Goal: Task Accomplishment & Management: Manage account settings

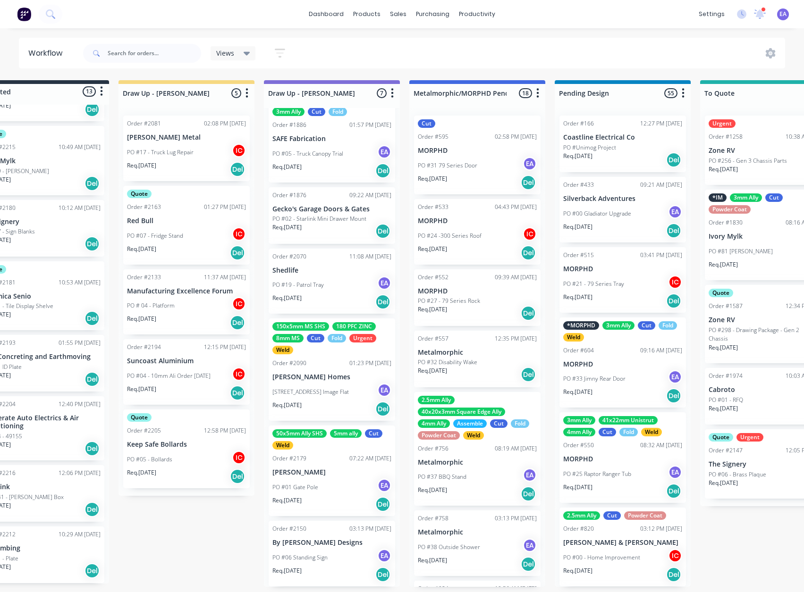
scroll to position [2, 67]
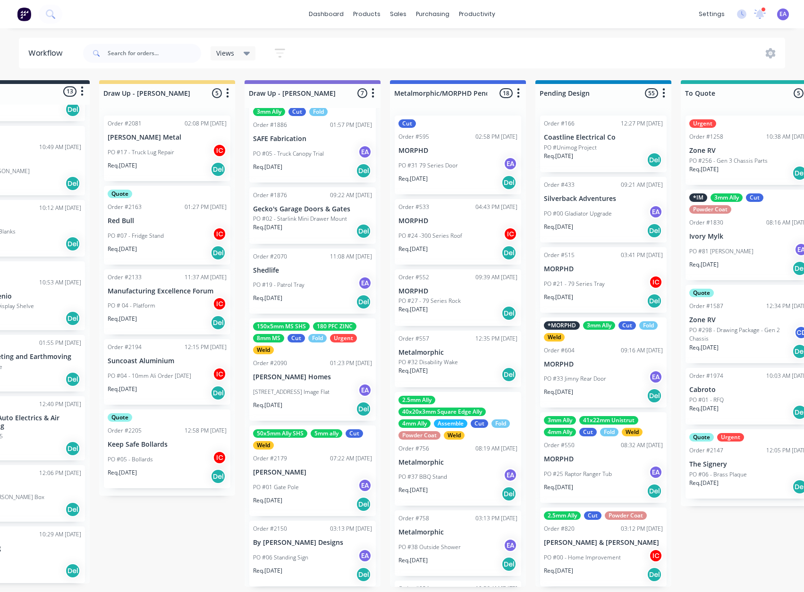
drag, startPoint x: 297, startPoint y: 525, endPoint x: 321, endPoint y: 527, distance: 24.1
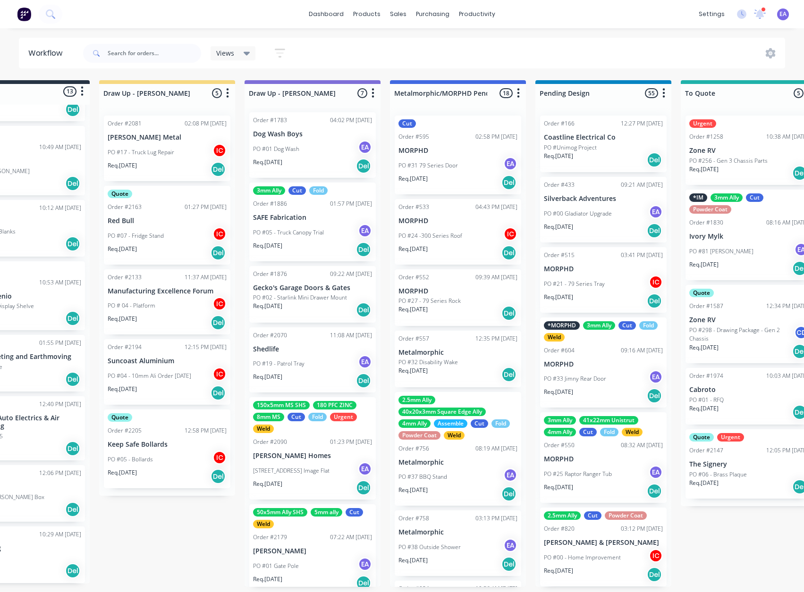
scroll to position [0, 0]
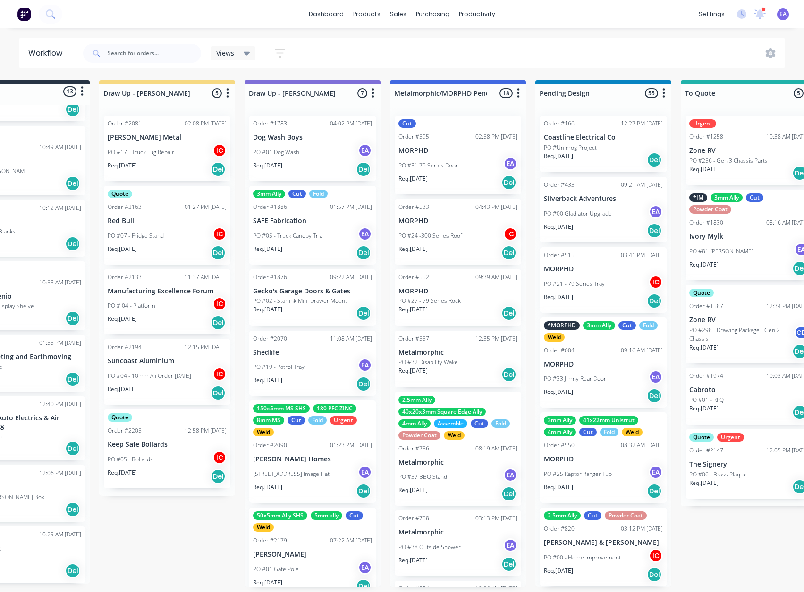
click at [304, 232] on p "PO #05 - Truck Canopy Trial" at bounding box center [288, 236] width 71 height 8
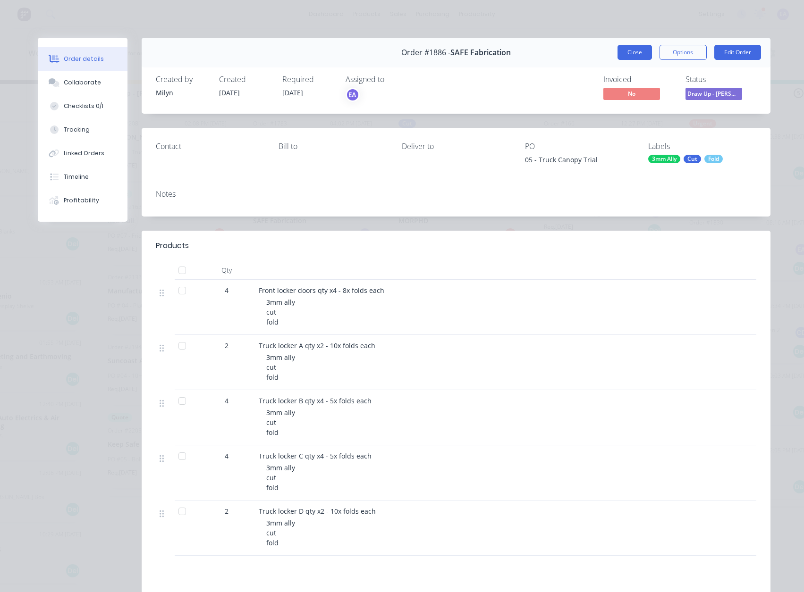
click at [633, 48] on button "Close" at bounding box center [634, 52] width 34 height 15
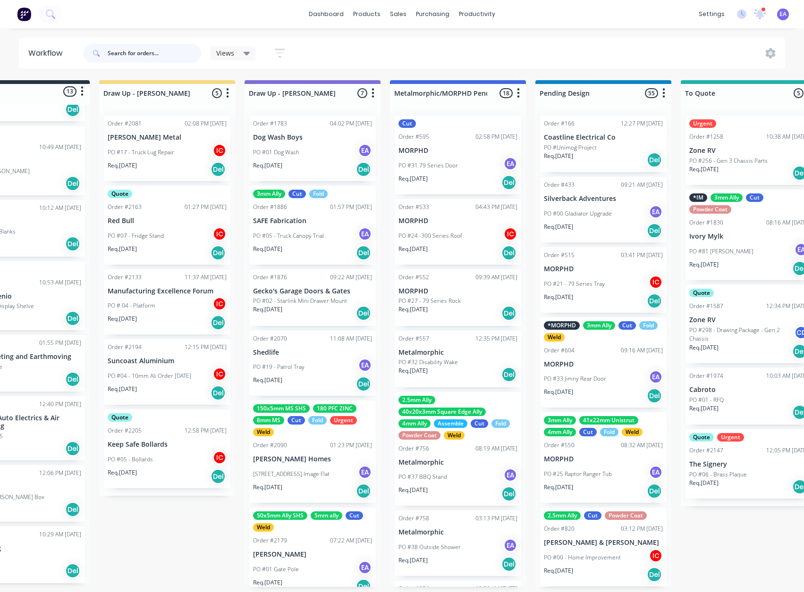
click at [152, 50] on input "text" at bounding box center [154, 53] width 93 height 19
type input "SAFE"
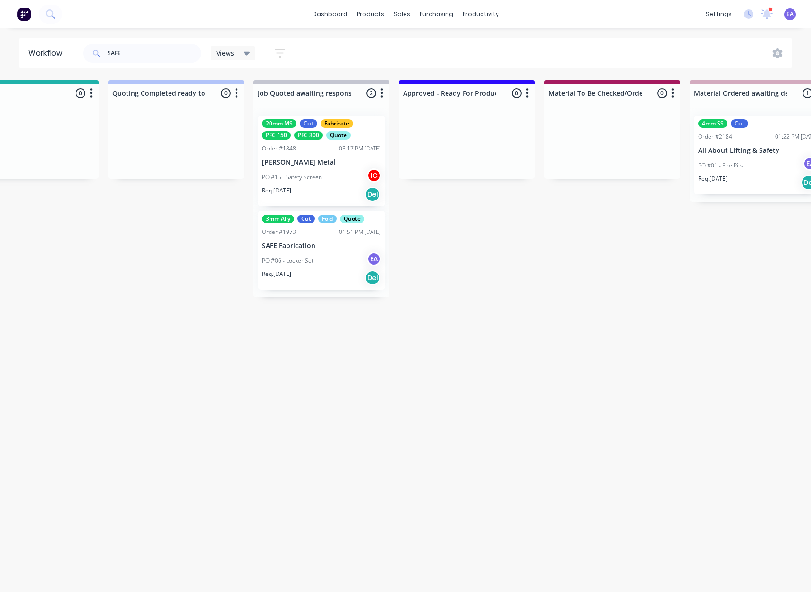
drag, startPoint x: 495, startPoint y: 278, endPoint x: 563, endPoint y: 277, distance: 68.4
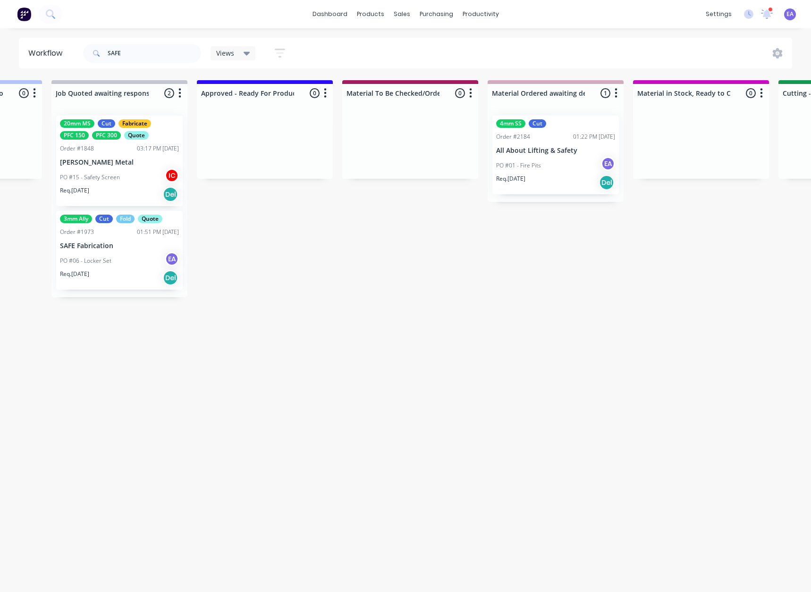
drag, startPoint x: 491, startPoint y: 235, endPoint x: 517, endPoint y: 238, distance: 26.6
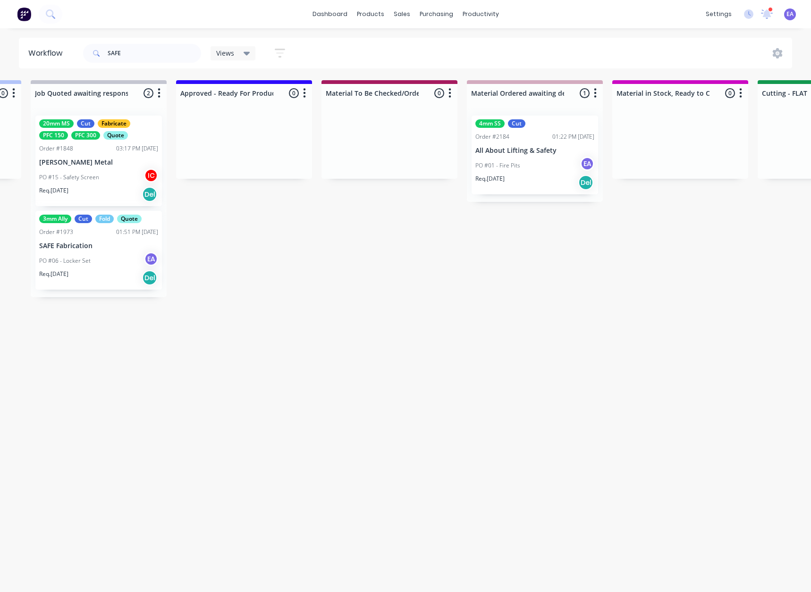
click at [539, 168] on div "PO #01 - Fire Pits EA" at bounding box center [534, 166] width 119 height 18
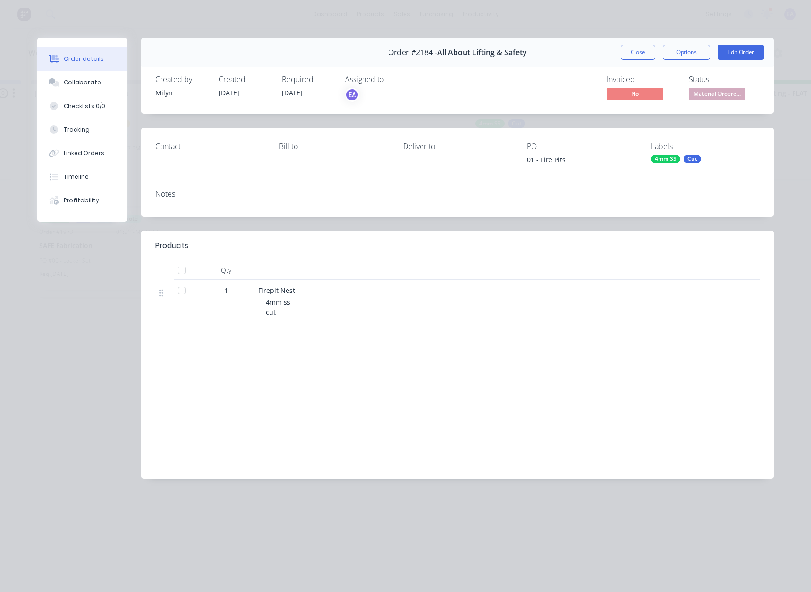
click at [658, 50] on div "Close Options Edit Order" at bounding box center [692, 52] width 143 height 15
click at [649, 53] on button "Close" at bounding box center [638, 52] width 34 height 15
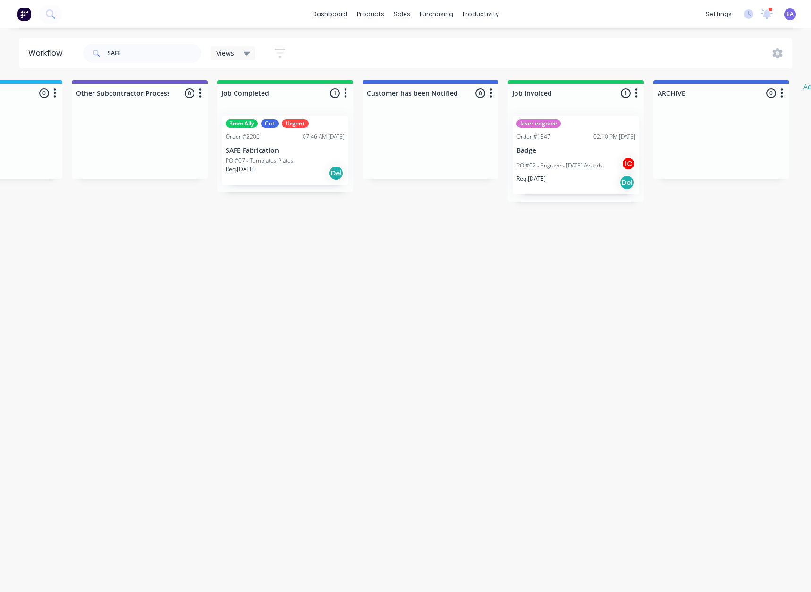
scroll to position [0, 2979]
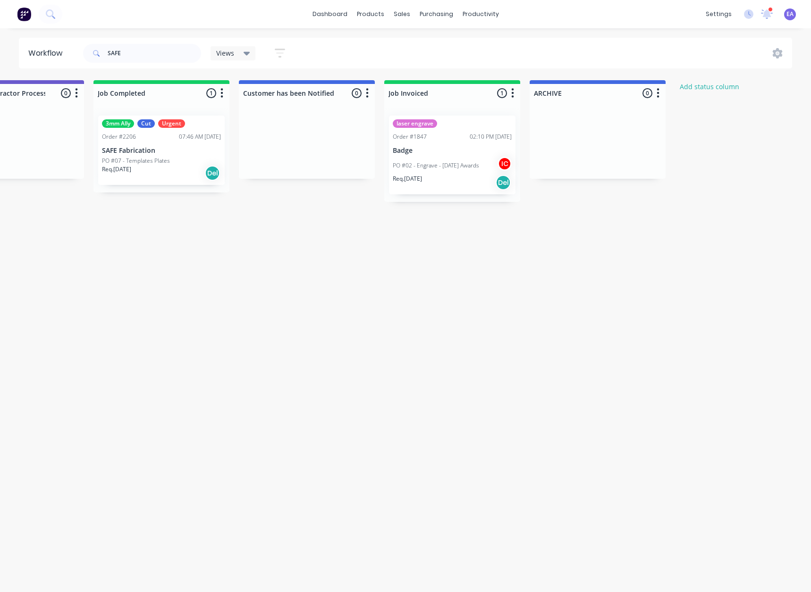
drag, startPoint x: 589, startPoint y: 219, endPoint x: 606, endPoint y: 220, distance: 17.0
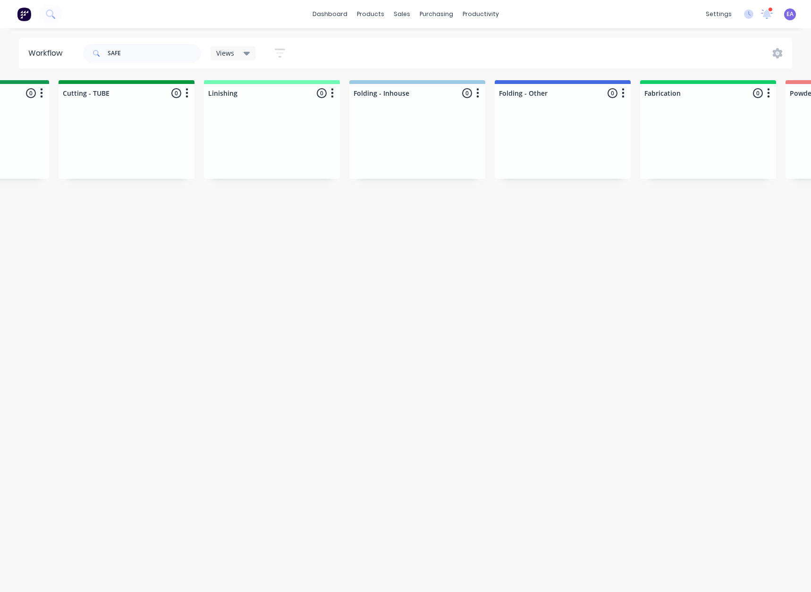
scroll to position [0, 0]
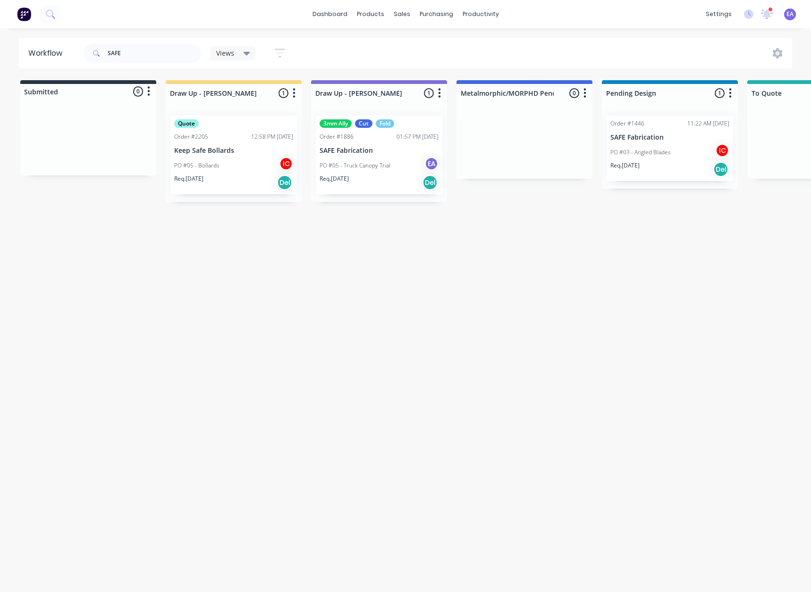
drag, startPoint x: 308, startPoint y: 226, endPoint x: 120, endPoint y: 280, distance: 195.5
click at [382, 161] on p "PO #05 - Truck Canopy Trial" at bounding box center [354, 165] width 71 height 8
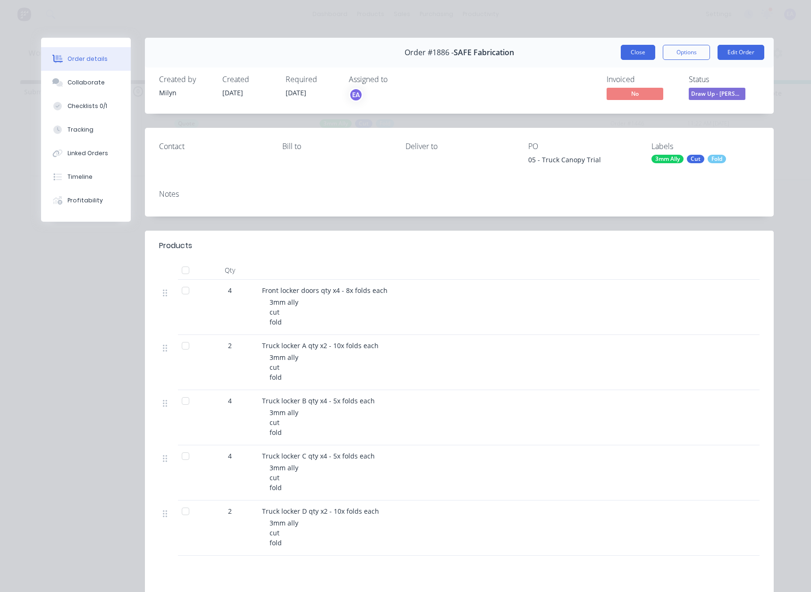
click at [641, 52] on button "Close" at bounding box center [638, 52] width 34 height 15
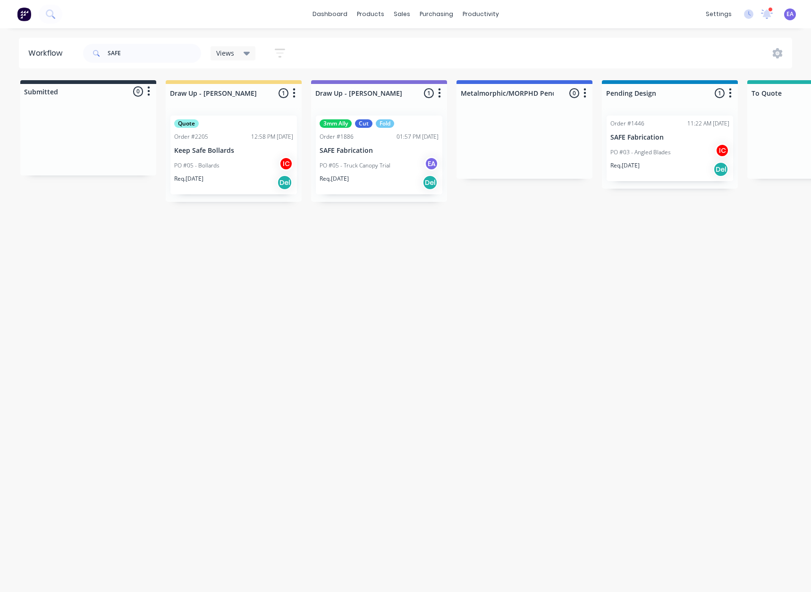
click at [366, 171] on div "PO #05 - Truck Canopy Trial EA" at bounding box center [378, 166] width 119 height 18
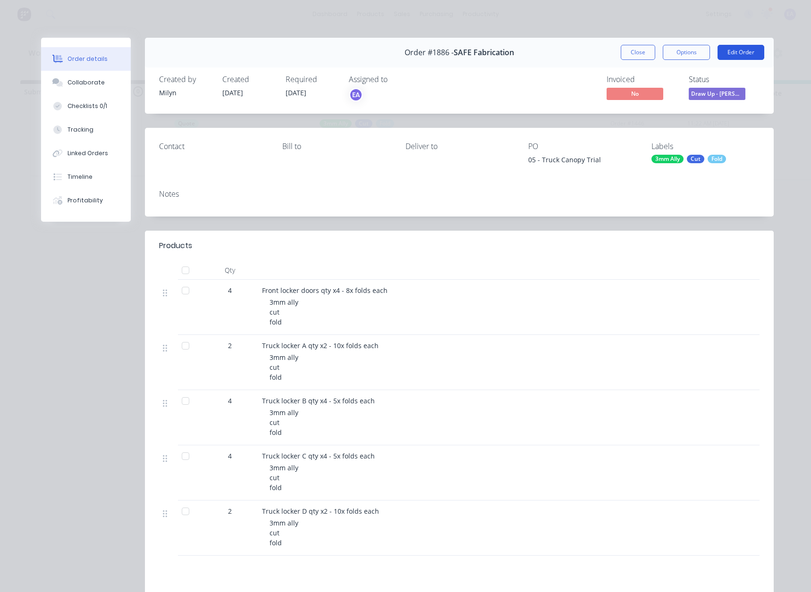
click at [727, 51] on button "Edit Order" at bounding box center [740, 52] width 47 height 15
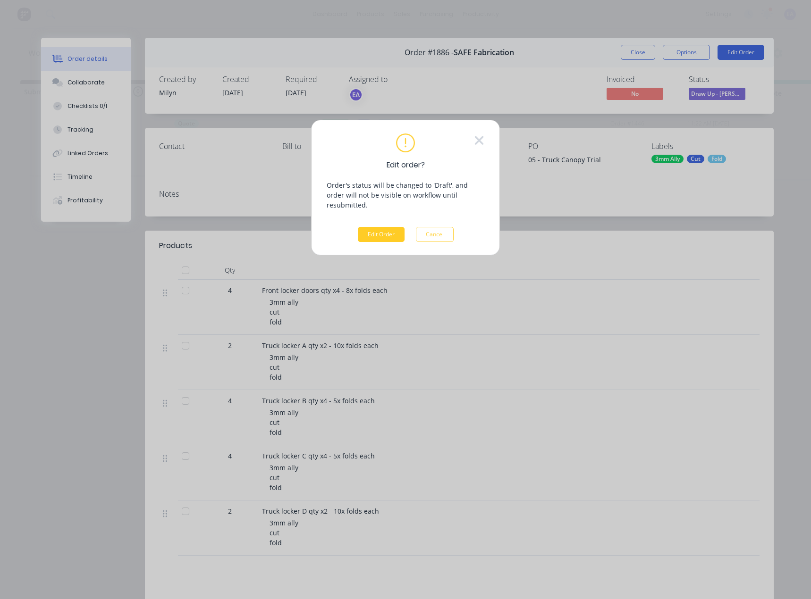
click at [388, 227] on button "Edit Order" at bounding box center [381, 234] width 47 height 15
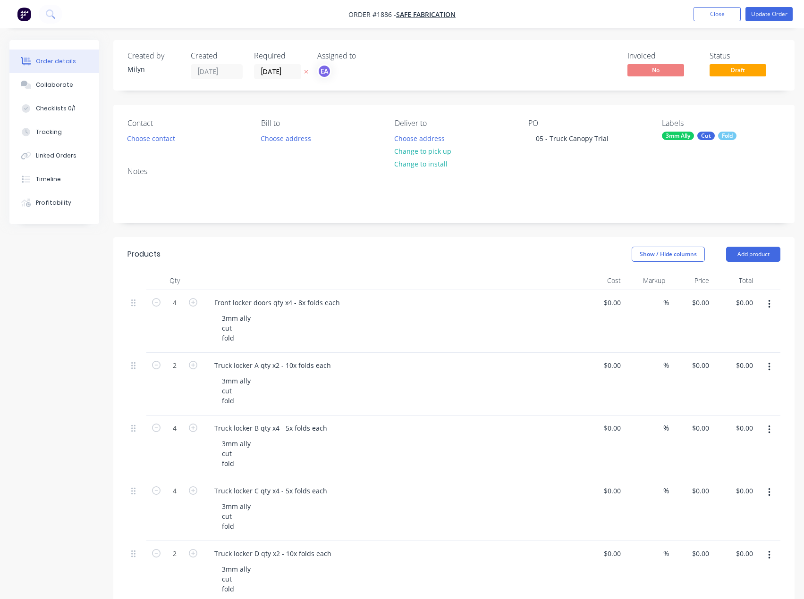
click at [770, 303] on icon "button" at bounding box center [769, 304] width 2 height 10
drag, startPoint x: 748, startPoint y: 353, endPoint x: 750, endPoint y: 360, distance: 7.8
click at [748, 353] on div "Duplicate" at bounding box center [735, 348] width 73 height 14
click at [765, 306] on button "button" at bounding box center [769, 304] width 22 height 17
click at [769, 301] on icon "button" at bounding box center [769, 304] width 2 height 8
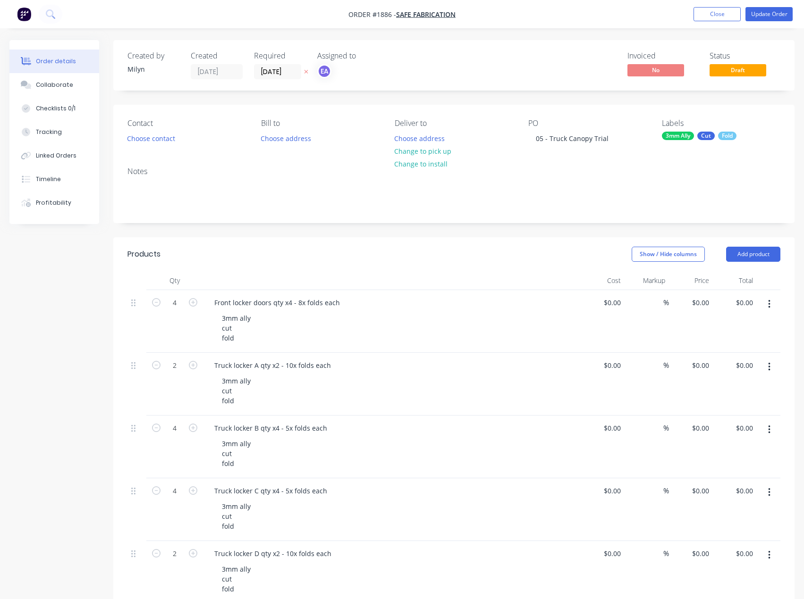
drag, startPoint x: 773, startPoint y: 303, endPoint x: 768, endPoint y: 312, distance: 10.1
click at [772, 305] on button "button" at bounding box center [769, 304] width 22 height 17
click at [727, 380] on div "Delete" at bounding box center [735, 386] width 73 height 14
drag, startPoint x: 767, startPoint y: 306, endPoint x: 766, endPoint y: 317, distance: 10.9
click at [767, 306] on button "button" at bounding box center [769, 304] width 22 height 17
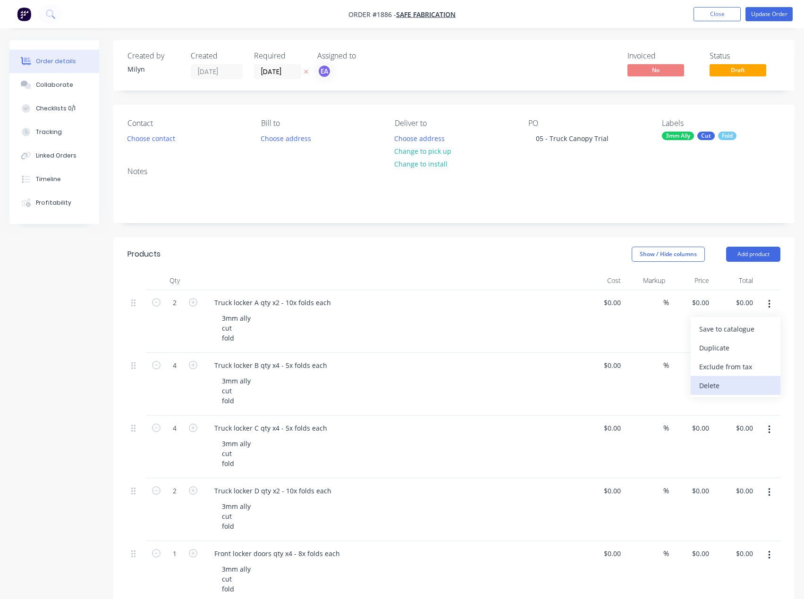
click at [732, 381] on div "Delete" at bounding box center [735, 386] width 73 height 14
drag, startPoint x: 768, startPoint y: 301, endPoint x: 765, endPoint y: 314, distance: 13.2
click at [768, 302] on icon "button" at bounding box center [769, 304] width 2 height 8
click at [739, 379] on div "Delete" at bounding box center [735, 386] width 73 height 14
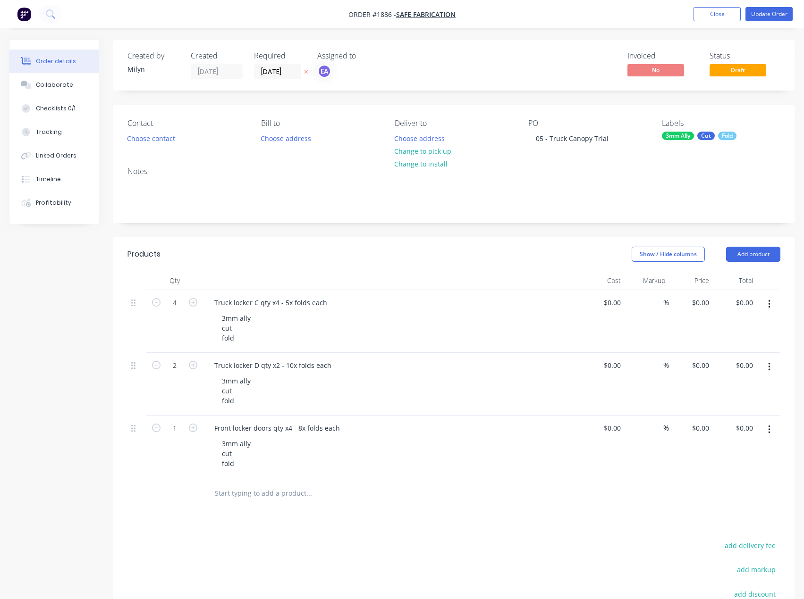
click at [768, 304] on icon "button" at bounding box center [769, 304] width 2 height 8
drag, startPoint x: 733, startPoint y: 384, endPoint x: 770, endPoint y: 329, distance: 66.0
click at [734, 381] on div "Delete" at bounding box center [735, 386] width 73 height 14
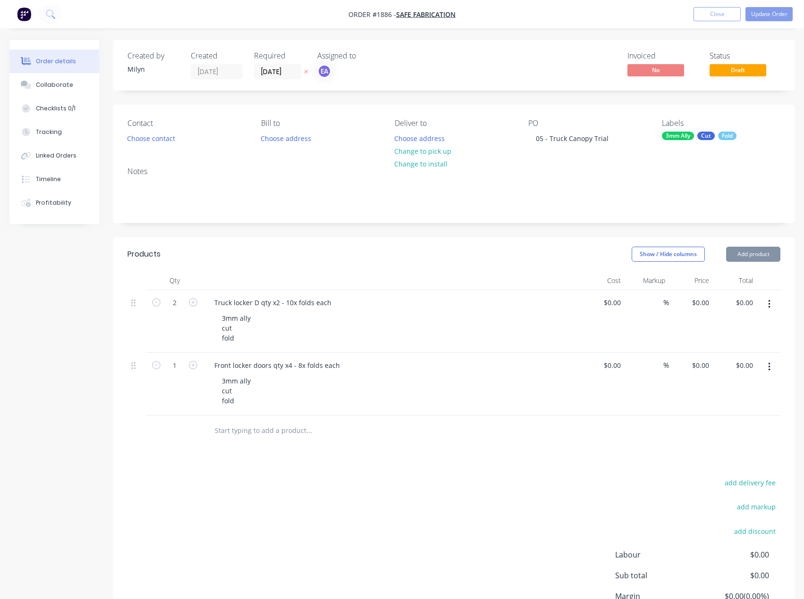
click at [772, 306] on button "button" at bounding box center [769, 304] width 22 height 17
drag, startPoint x: 742, startPoint y: 385, endPoint x: 762, endPoint y: 333, distance: 55.0
click at [744, 381] on div "Delete" at bounding box center [735, 386] width 73 height 14
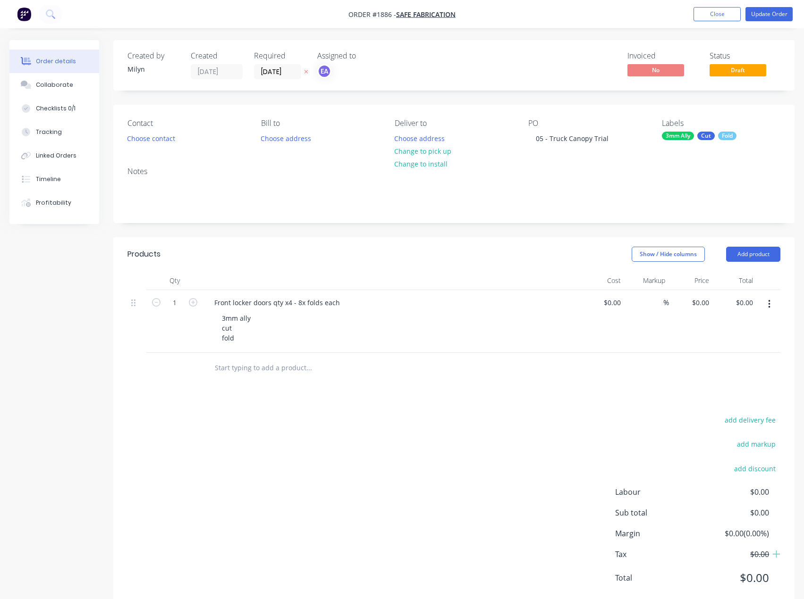
click at [773, 301] on button "button" at bounding box center [769, 304] width 22 height 17
click at [716, 387] on div "Delete" at bounding box center [735, 386] width 73 height 14
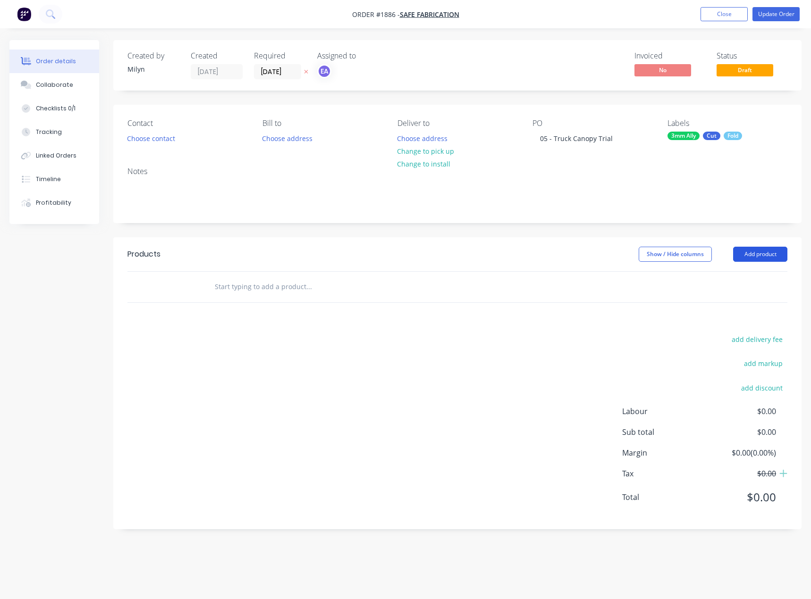
click at [733, 257] on button "Add product" at bounding box center [760, 254] width 54 height 15
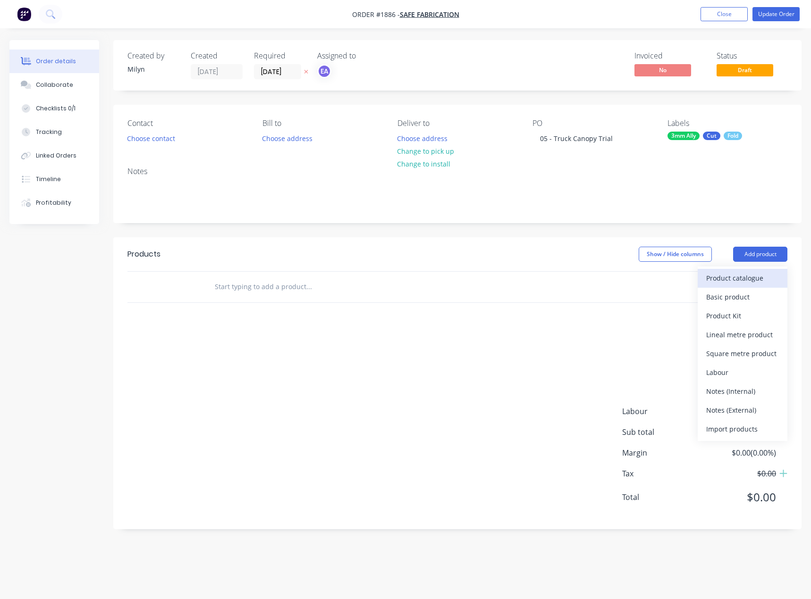
click at [742, 287] on button "Product catalogue" at bounding box center [743, 278] width 90 height 19
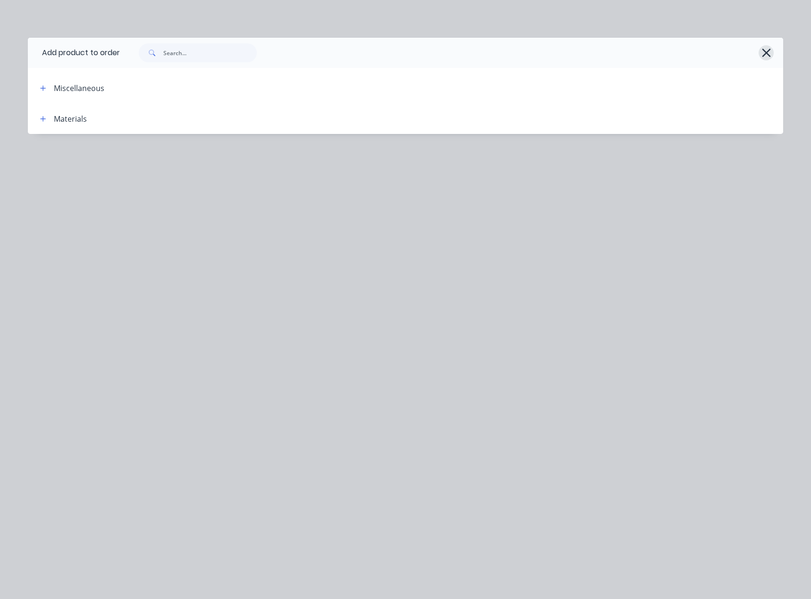
click at [769, 52] on div at bounding box center [447, 52] width 654 height 19
click at [768, 53] on icon "button" at bounding box center [766, 52] width 10 height 13
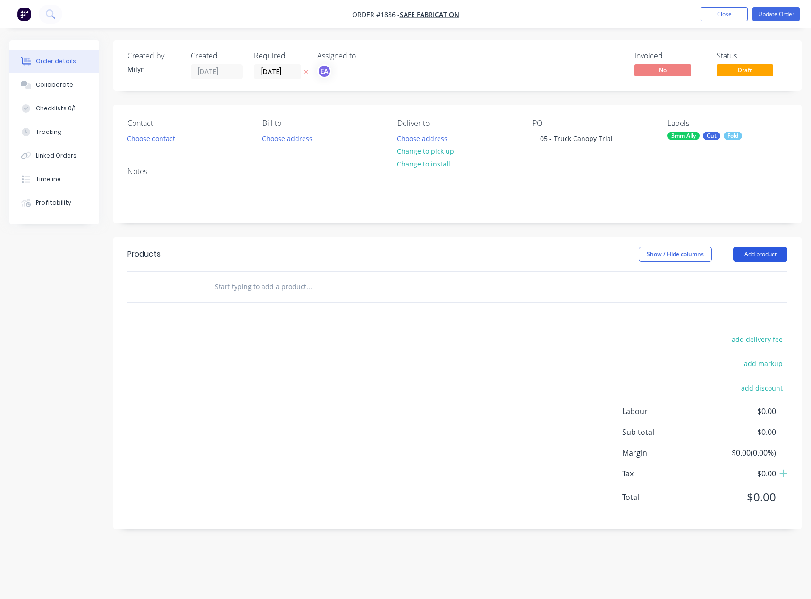
click at [765, 259] on button "Add product" at bounding box center [760, 254] width 54 height 15
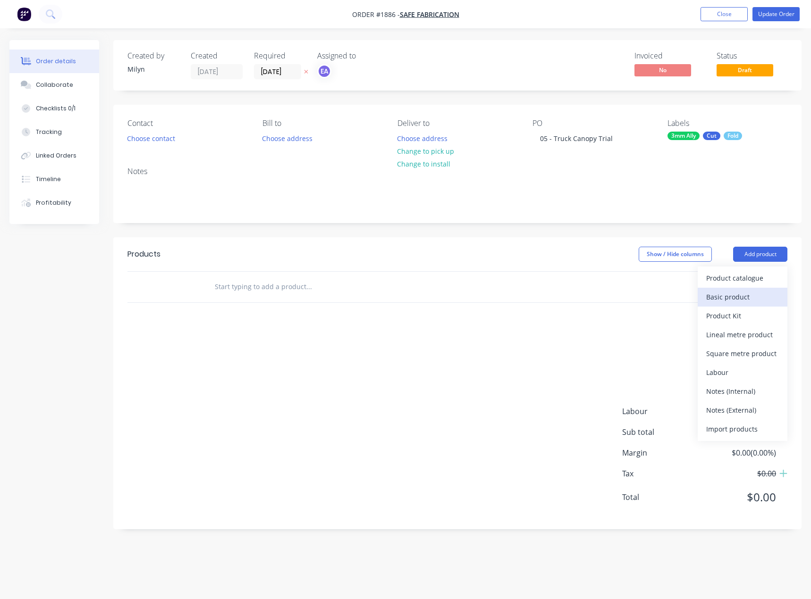
click at [754, 298] on div "Basic product" at bounding box center [742, 297] width 73 height 14
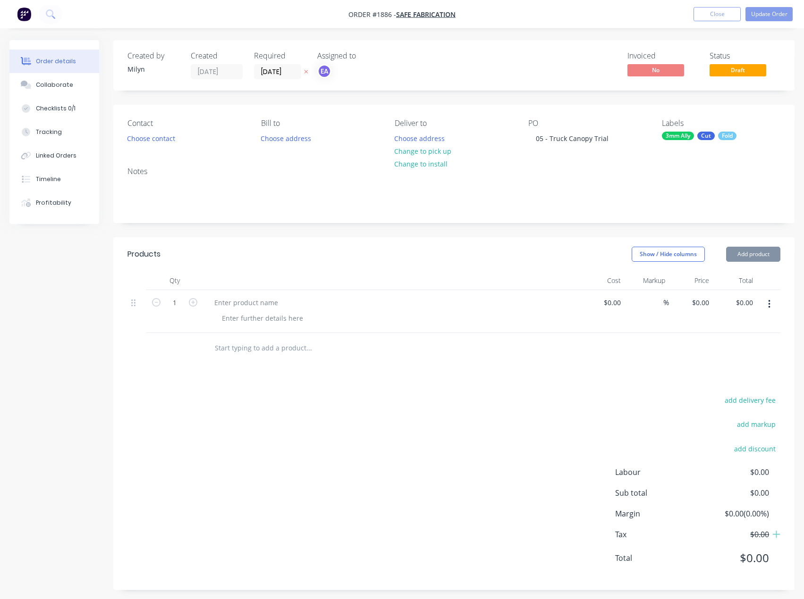
click at [762, 259] on button "Add product" at bounding box center [753, 254] width 54 height 15
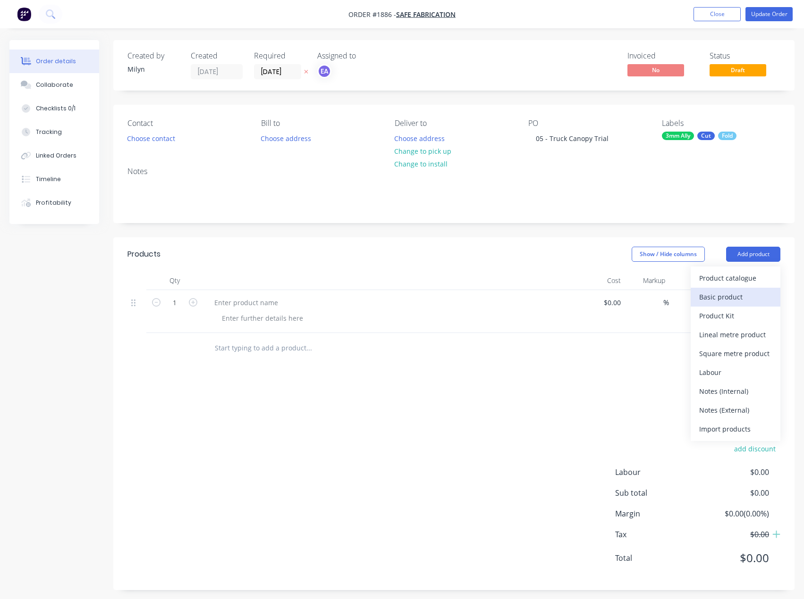
click at [746, 298] on div "Basic product" at bounding box center [735, 297] width 73 height 14
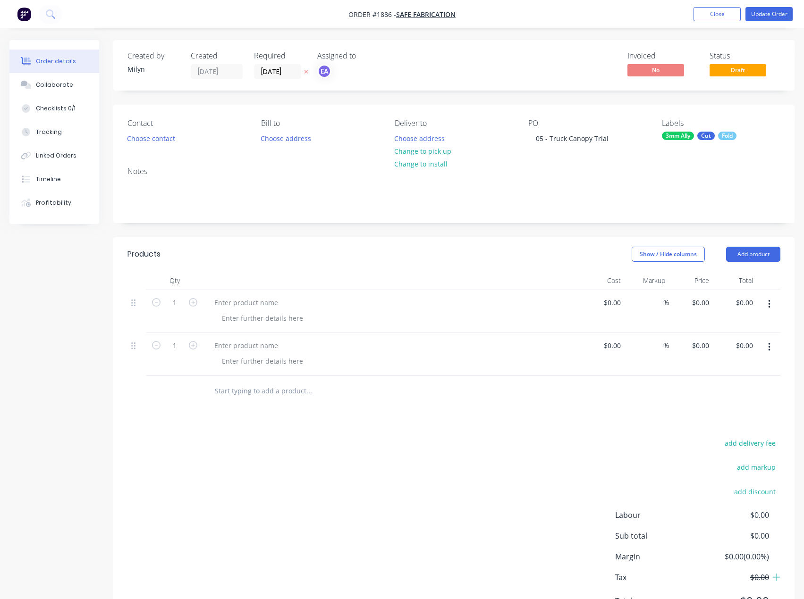
click at [756, 262] on header "Products Show / Hide columns Add product" at bounding box center [453, 254] width 681 height 34
click at [754, 252] on button "Add product" at bounding box center [753, 254] width 54 height 15
click at [746, 301] on div "Basic product" at bounding box center [735, 297] width 73 height 14
click at [756, 262] on header "Products Show / Hide columns Add product" at bounding box center [453, 254] width 681 height 34
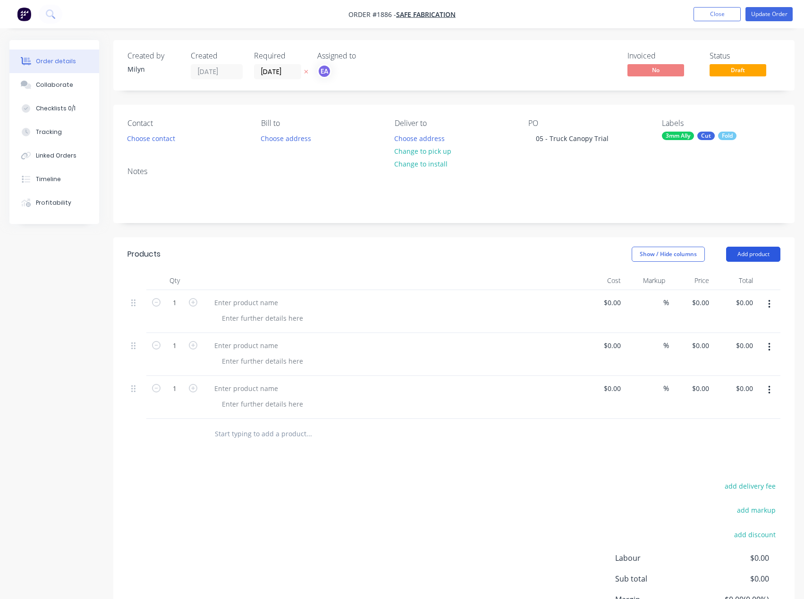
click at [757, 258] on button "Add product" at bounding box center [753, 254] width 54 height 15
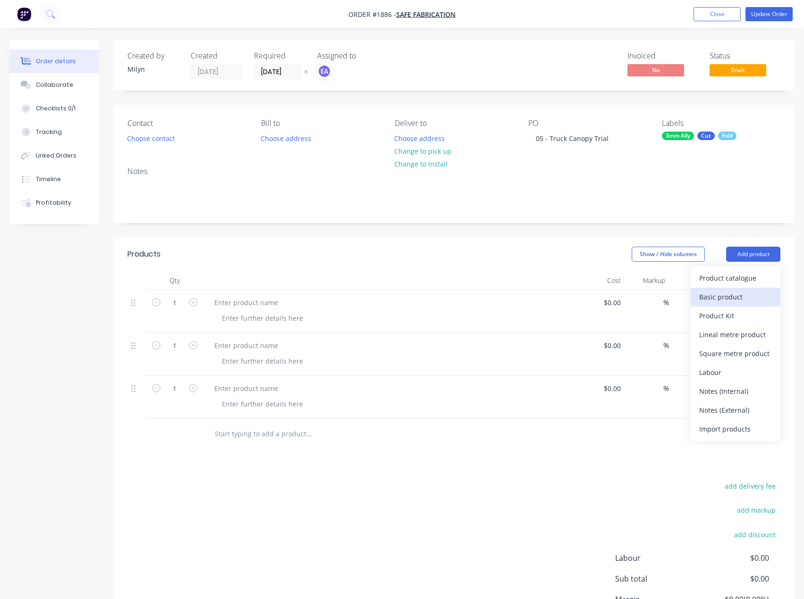
click at [746, 299] on div "Basic product" at bounding box center [735, 297] width 73 height 14
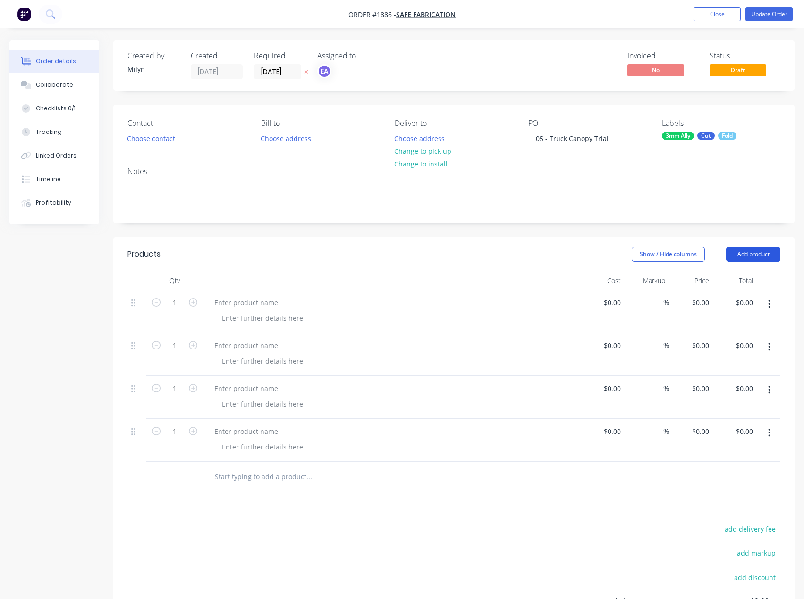
click at [756, 258] on button "Add product" at bounding box center [753, 254] width 54 height 15
click at [745, 293] on div "Basic product" at bounding box center [735, 297] width 73 height 14
click at [754, 260] on button "Add product" at bounding box center [753, 254] width 54 height 15
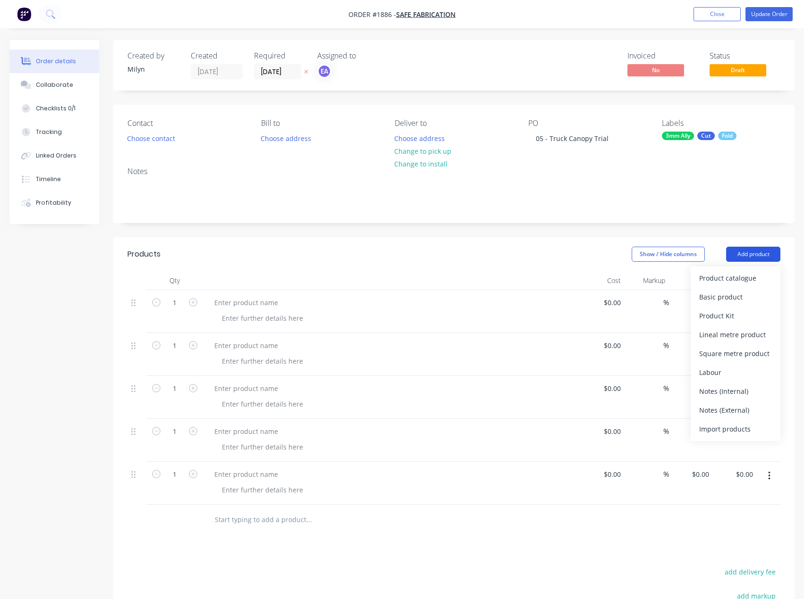
click at [745, 300] on div "Basic product" at bounding box center [735, 297] width 73 height 14
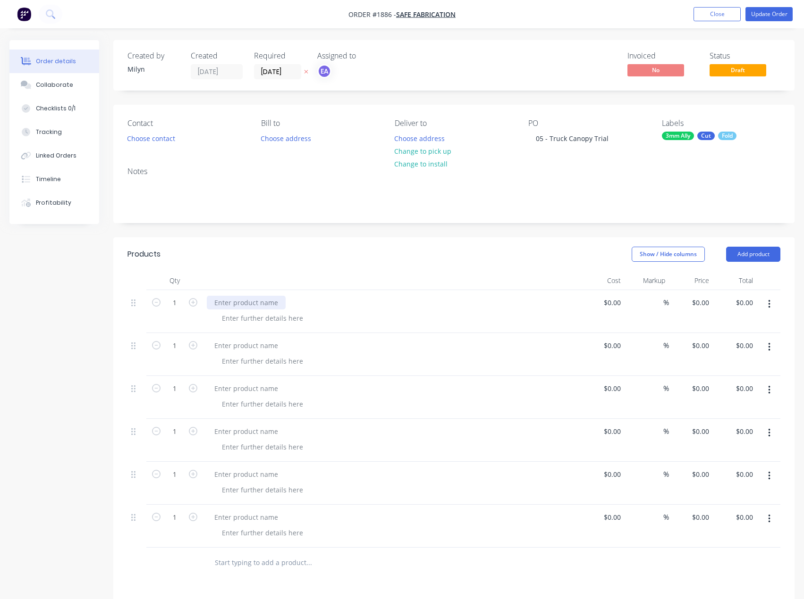
click at [252, 307] on div at bounding box center [246, 303] width 79 height 14
paste div
click at [246, 342] on div at bounding box center [246, 346] width 79 height 14
paste div
click at [223, 388] on div at bounding box center [246, 389] width 79 height 14
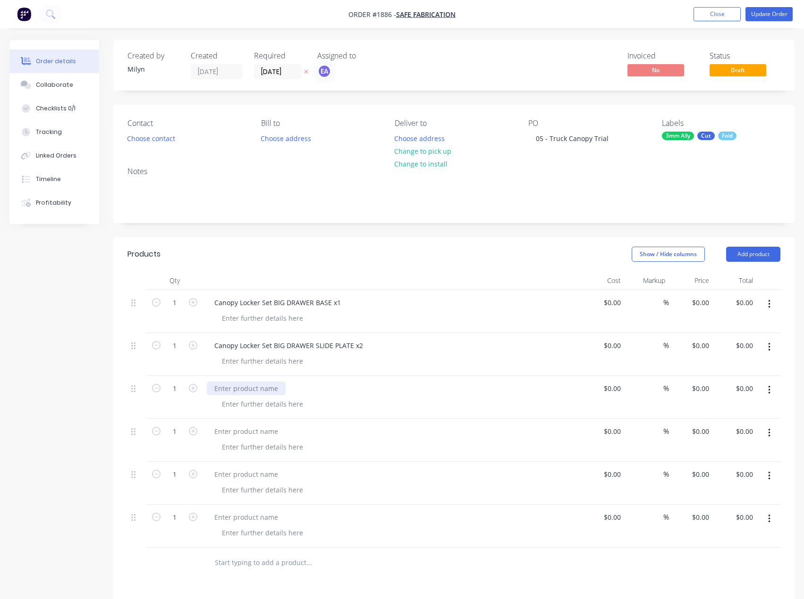
paste div
drag, startPoint x: 263, startPoint y: 429, endPoint x: 55, endPoint y: 410, distance: 208.5
click at [263, 429] on div at bounding box center [246, 432] width 79 height 14
paste div
click at [237, 480] on div at bounding box center [246, 475] width 79 height 14
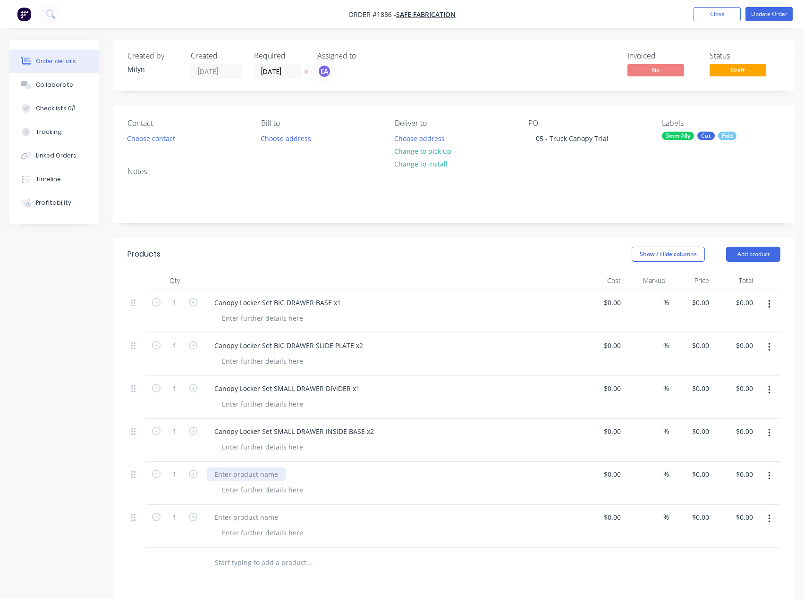
paste div
click at [273, 518] on div at bounding box center [246, 518] width 79 height 14
paste div
click at [192, 344] on icon "button" at bounding box center [193, 345] width 8 height 8
type input "2"
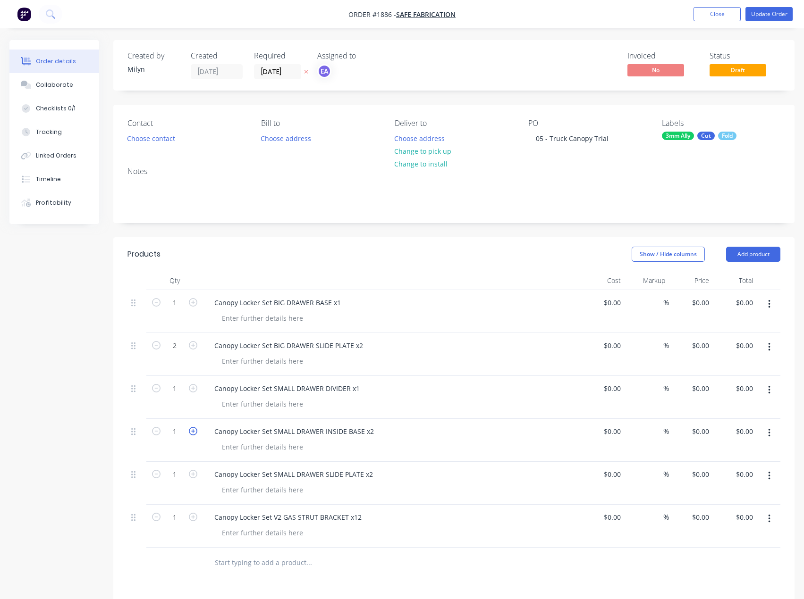
click at [195, 431] on icon "button" at bounding box center [193, 431] width 8 height 8
type input "2"
click at [194, 478] on icon "button" at bounding box center [193, 474] width 8 height 8
type input "2"
click at [197, 517] on icon "button" at bounding box center [193, 517] width 8 height 8
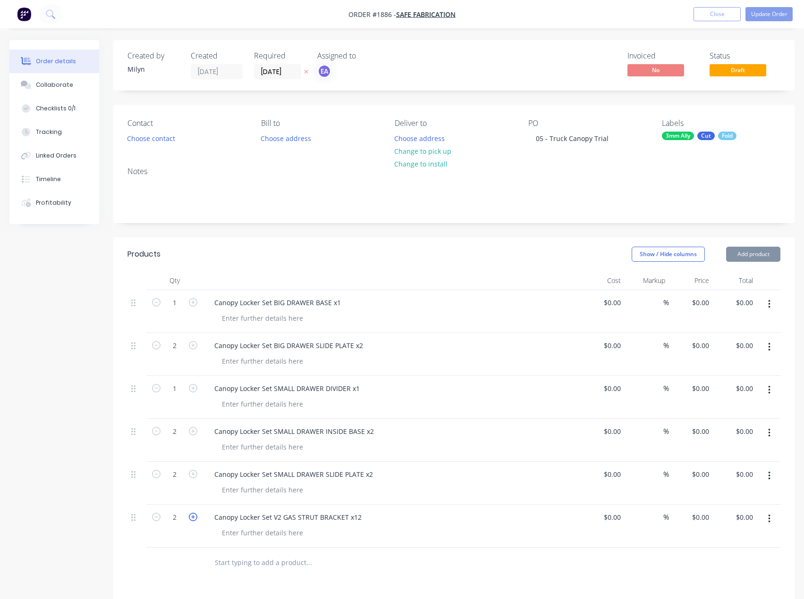
click at [197, 517] on icon "button" at bounding box center [193, 517] width 8 height 8
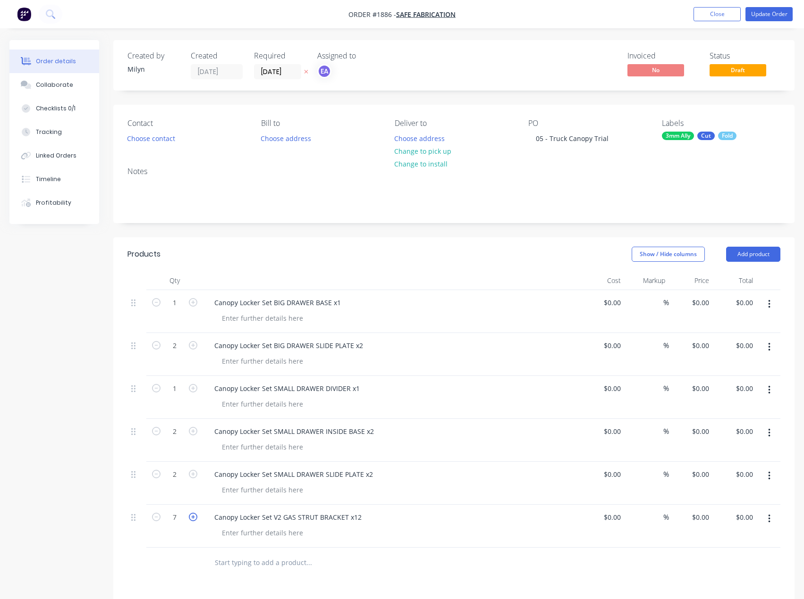
click at [197, 517] on icon "button" at bounding box center [193, 517] width 8 height 8
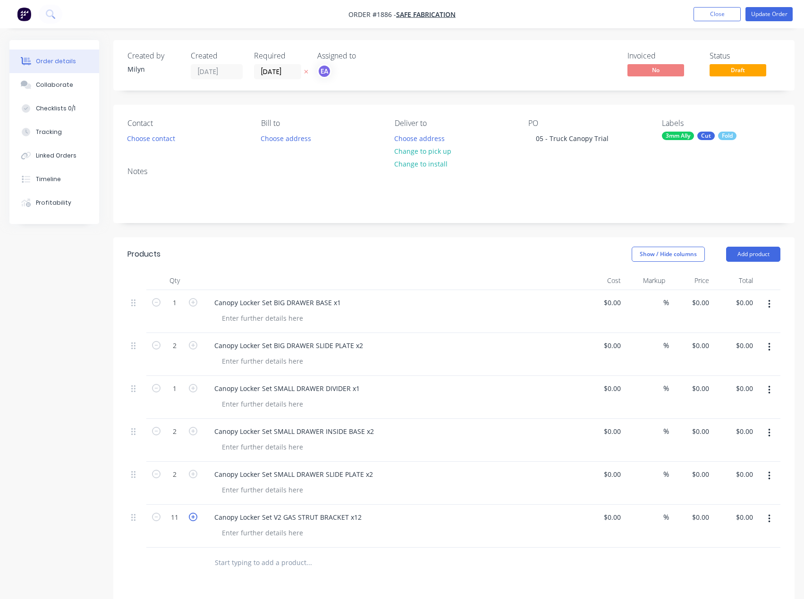
type input "12"
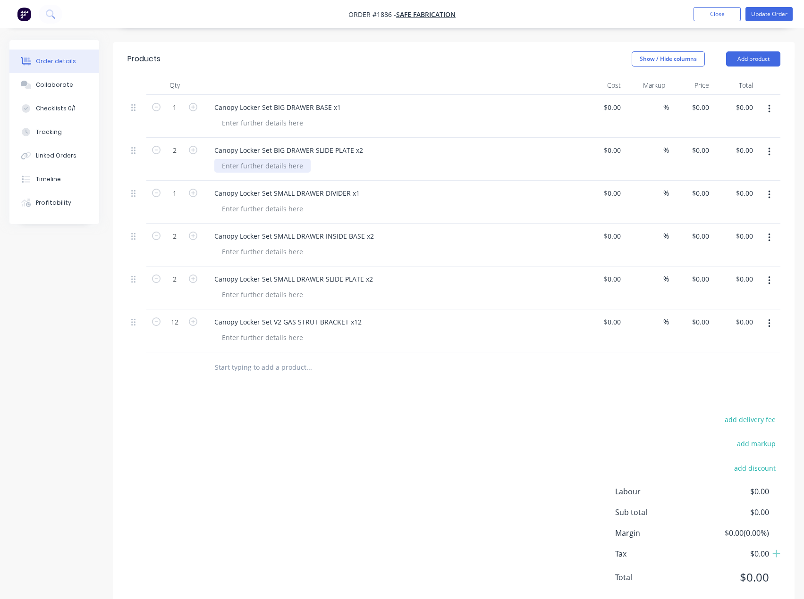
scroll to position [173, 0]
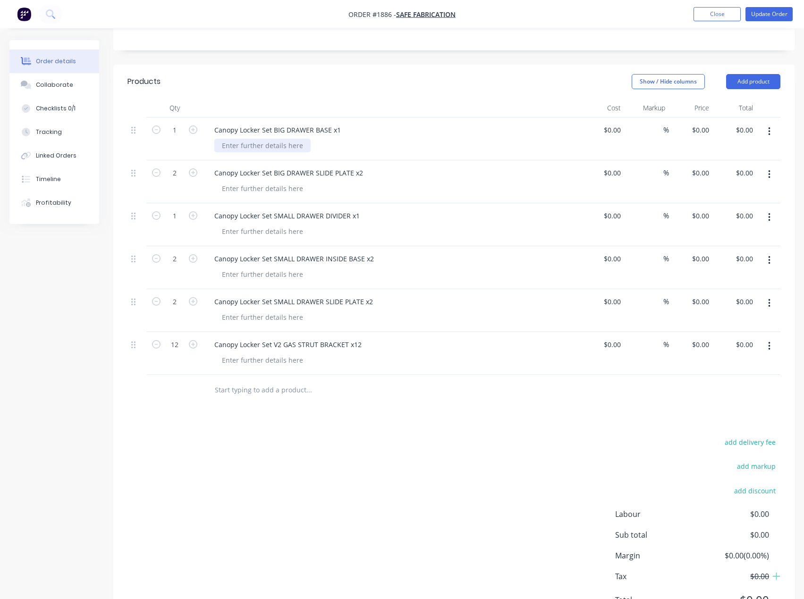
click at [254, 146] on div at bounding box center [262, 146] width 96 height 14
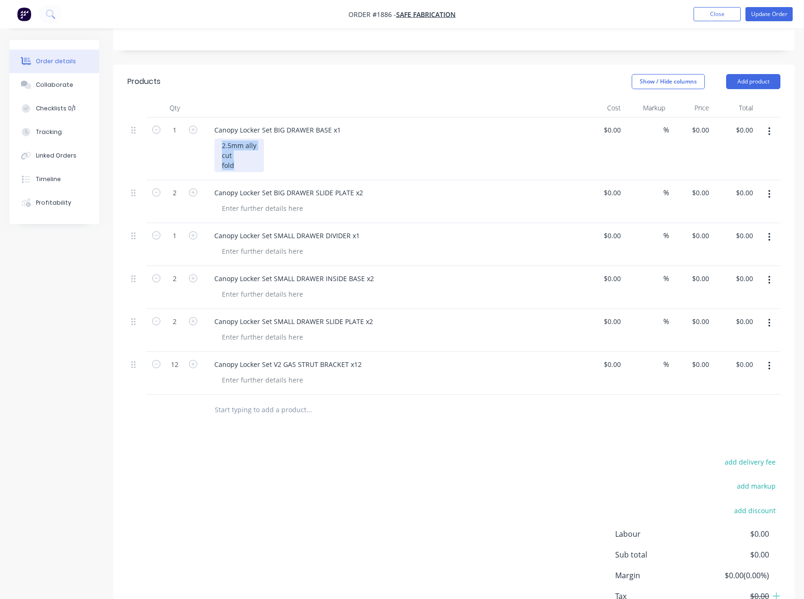
drag, startPoint x: 239, startPoint y: 167, endPoint x: 208, endPoint y: 141, distance: 40.8
click at [208, 141] on div "Canopy Locker Set BIG DRAWER BASE x1 2.5mm ally cut fold" at bounding box center [392, 149] width 378 height 63
copy div "2.5mm ally cut fold"
click at [262, 207] on div at bounding box center [262, 209] width 96 height 14
paste div
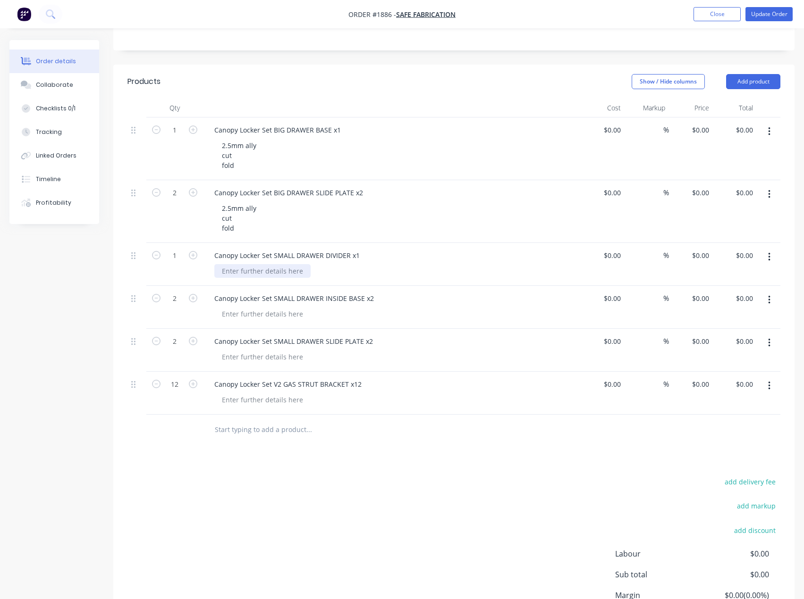
click at [255, 274] on div at bounding box center [262, 271] width 96 height 14
paste div
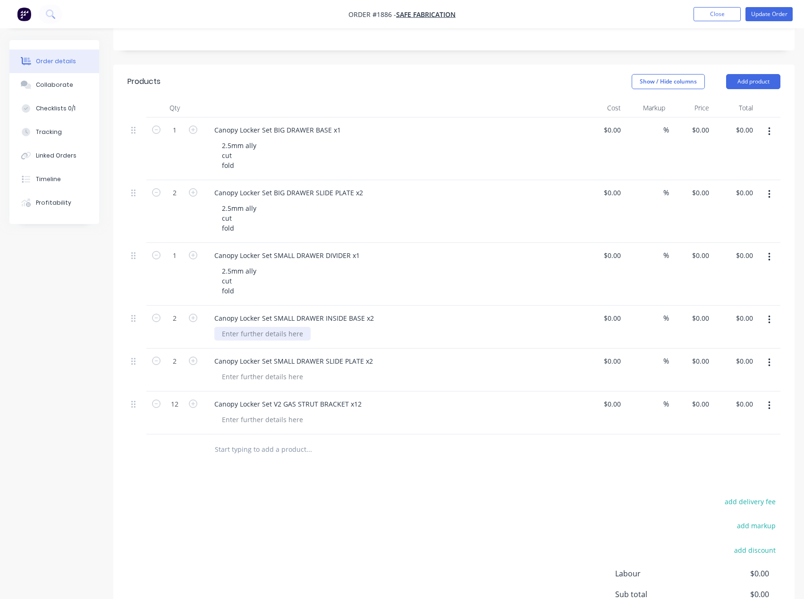
click at [260, 332] on div at bounding box center [262, 334] width 96 height 14
paste div
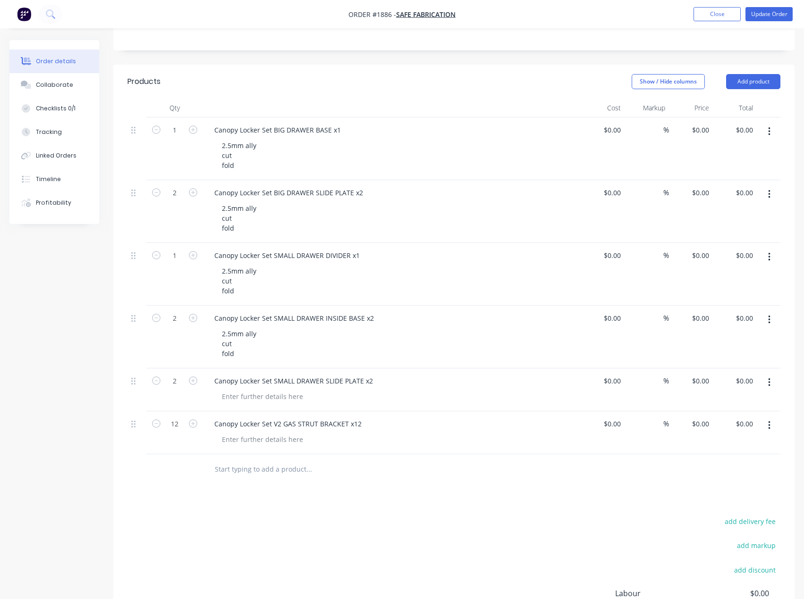
click at [256, 406] on div "Canopy Locker Set SMALL DRAWER SLIDE PLATE x2" at bounding box center [392, 390] width 378 height 43
click at [257, 404] on div "Canopy Locker Set SMALL DRAWER SLIDE PLATE x2" at bounding box center [392, 390] width 378 height 43
click at [266, 399] on div at bounding box center [262, 397] width 96 height 14
paste div
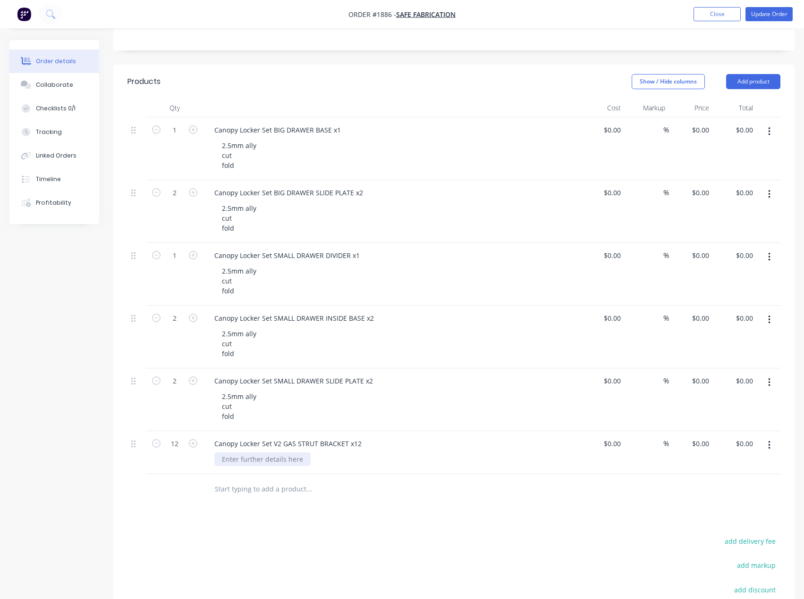
click at [266, 457] on div at bounding box center [262, 460] width 96 height 14
paste div
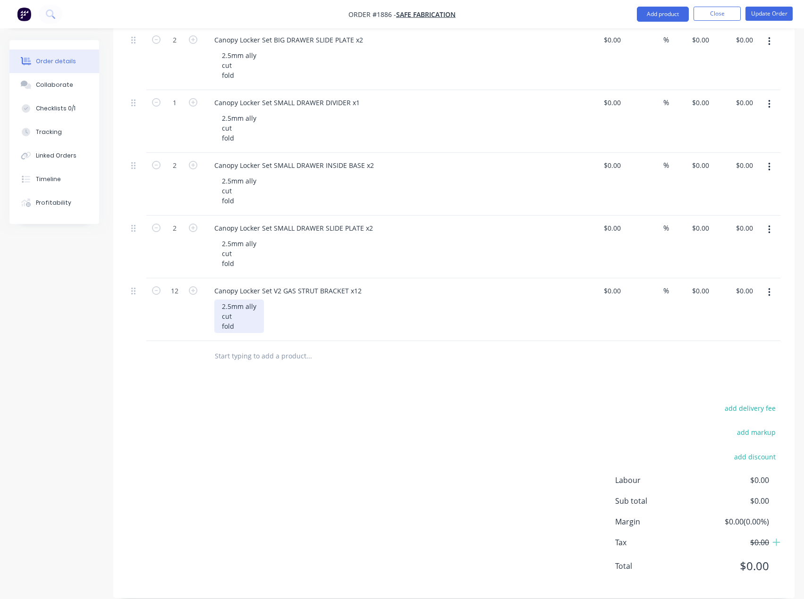
scroll to position [339, 0]
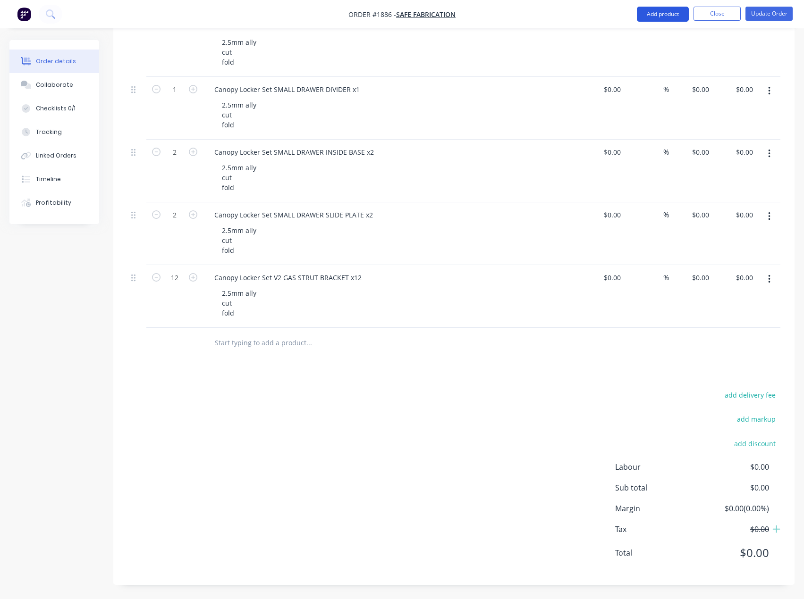
click at [673, 19] on button "Add product" at bounding box center [663, 14] width 52 height 15
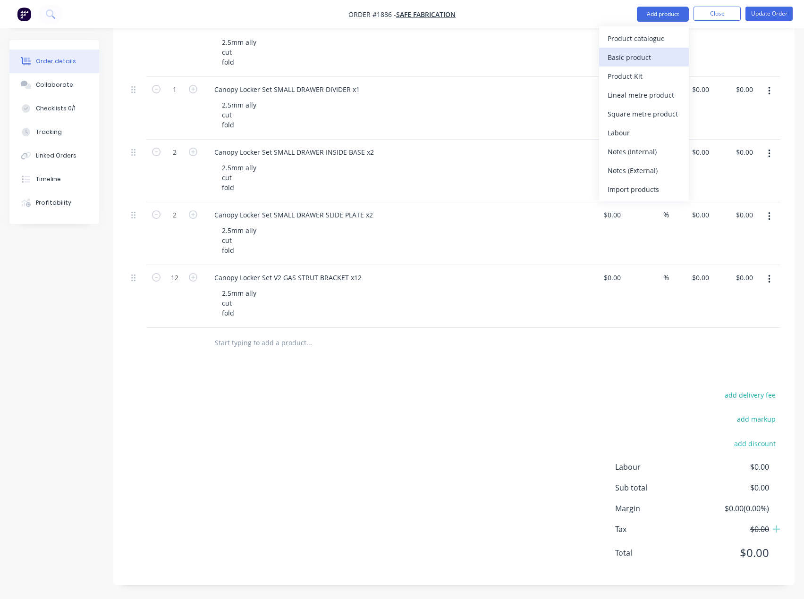
click at [652, 57] on div "Basic product" at bounding box center [643, 57] width 73 height 14
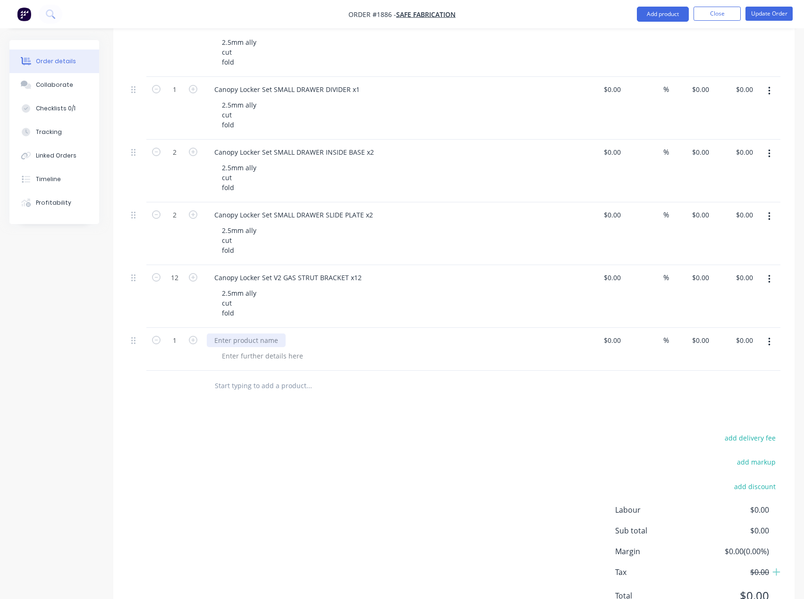
drag, startPoint x: 250, startPoint y: 342, endPoint x: 74, endPoint y: 342, distance: 176.0
click at [250, 342] on div at bounding box center [246, 341] width 79 height 14
paste div
click at [772, 345] on button "button" at bounding box center [769, 342] width 22 height 17
click at [724, 396] on button "Exclude from tax" at bounding box center [735, 404] width 90 height 19
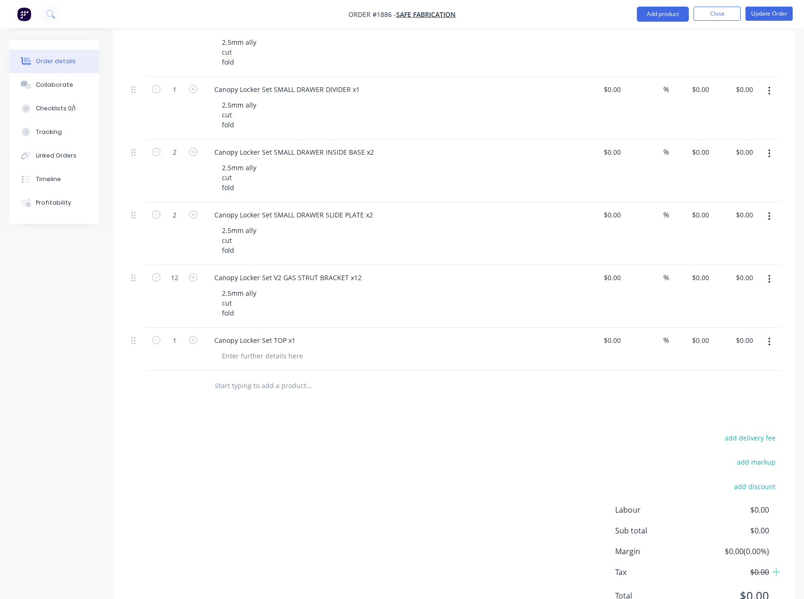
click at [770, 343] on icon "button" at bounding box center [769, 342] width 2 height 10
click at [760, 401] on div "Include in tax" at bounding box center [735, 405] width 73 height 14
click at [768, 349] on button "button" at bounding box center [769, 342] width 22 height 17
click at [661, 7] on button "Add product" at bounding box center [663, 14] width 52 height 15
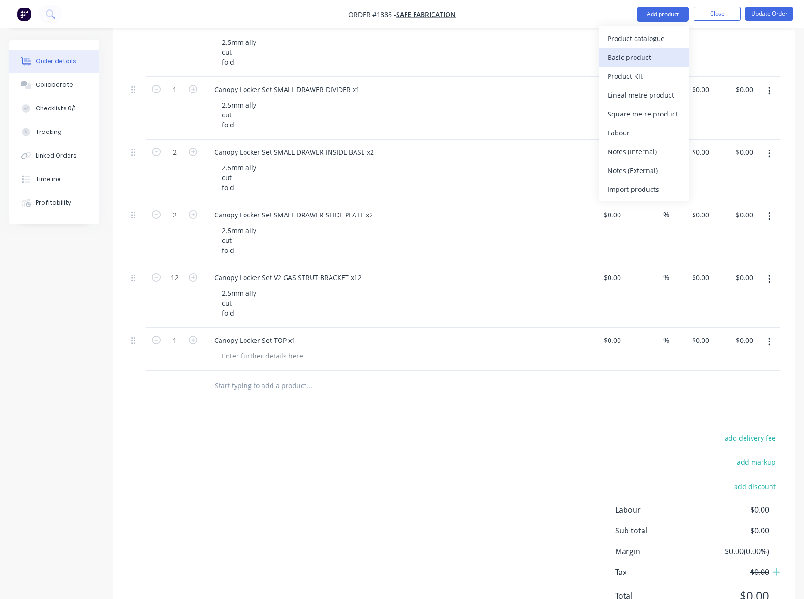
click at [640, 60] on div "Basic product" at bounding box center [643, 57] width 73 height 14
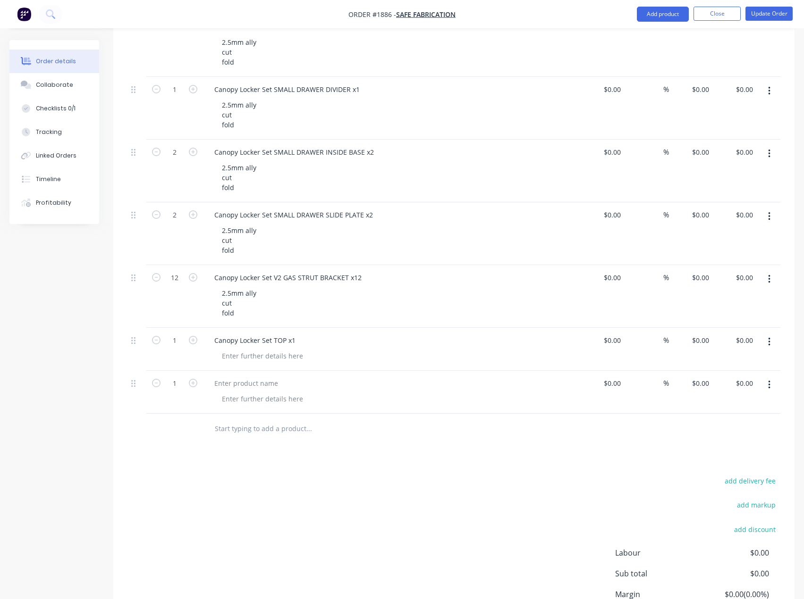
click at [658, 25] on nav "Order #1886 - SAFE Fabrication Add product Close Update Order" at bounding box center [402, 14] width 804 height 28
drag, startPoint x: 667, startPoint y: 17, endPoint x: 662, endPoint y: 25, distance: 8.8
click at [667, 18] on button "Add product" at bounding box center [663, 14] width 52 height 15
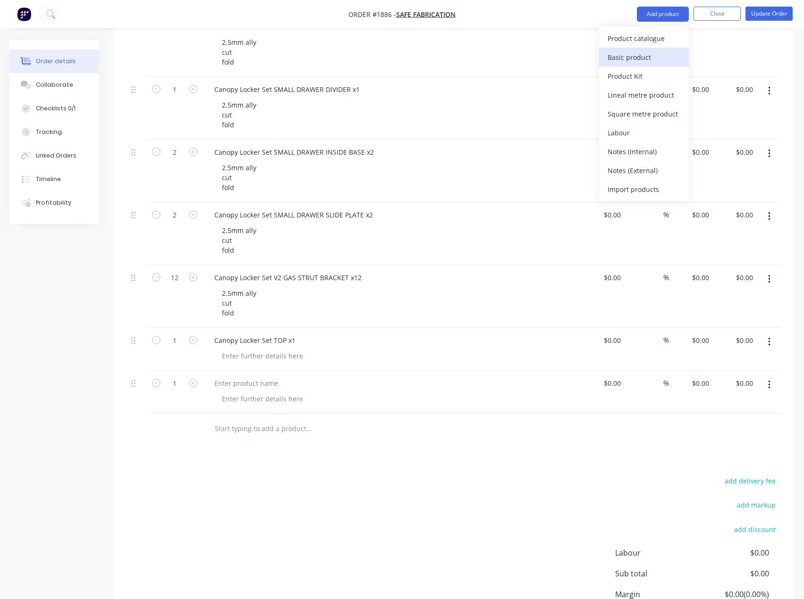
click at [643, 50] on button "Basic product" at bounding box center [644, 57] width 90 height 19
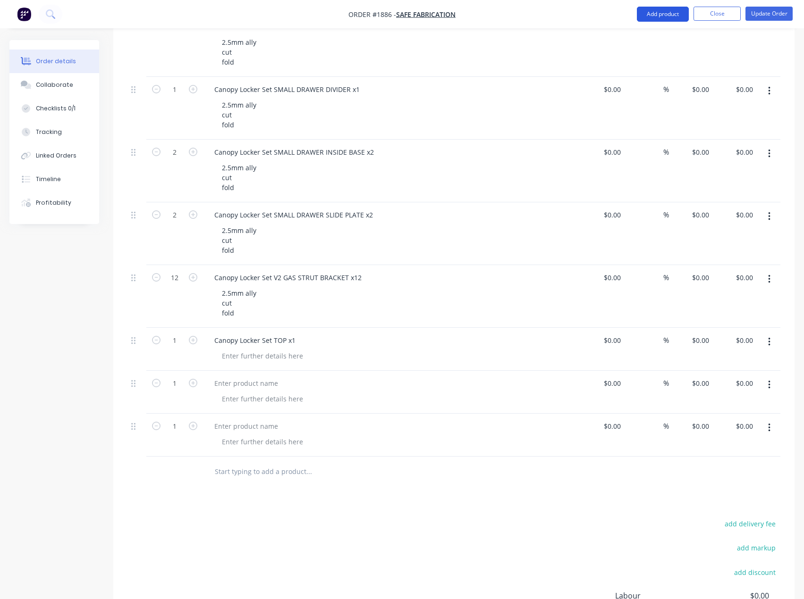
click at [652, 14] on button "Add product" at bounding box center [663, 14] width 52 height 15
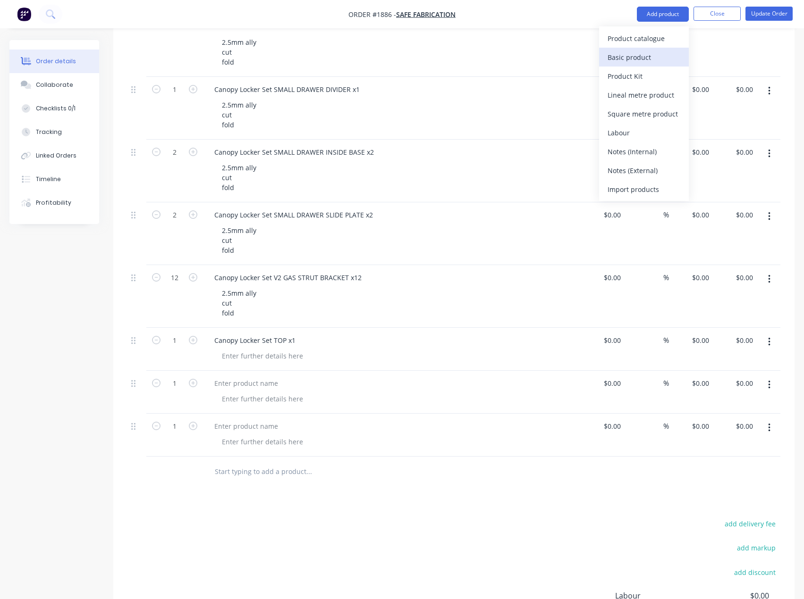
click at [662, 59] on div "Basic product" at bounding box center [643, 57] width 73 height 14
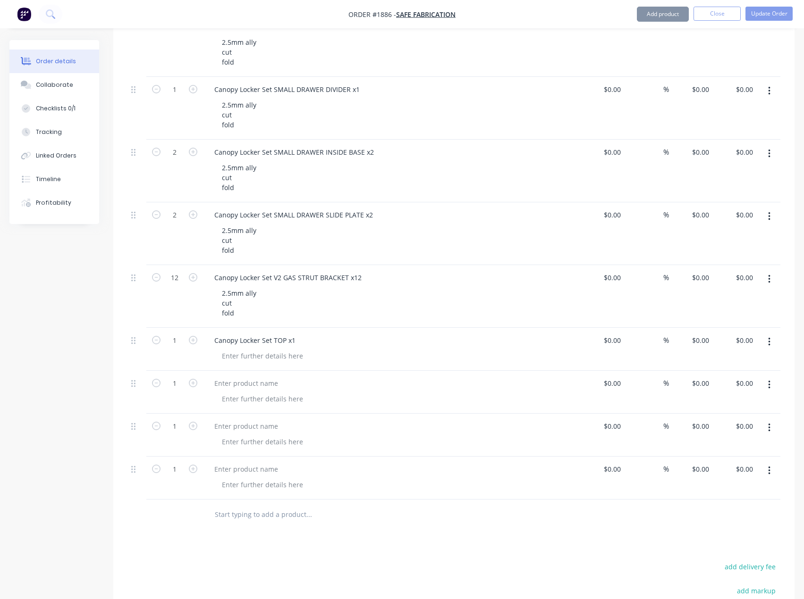
click at [674, 17] on button "Add product" at bounding box center [663, 14] width 52 height 15
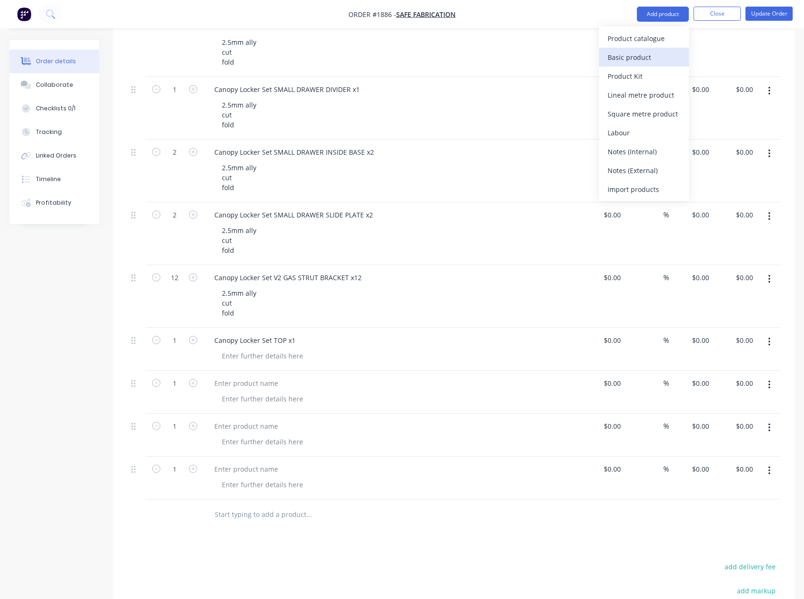
click at [656, 51] on div "Basic product" at bounding box center [643, 57] width 73 height 14
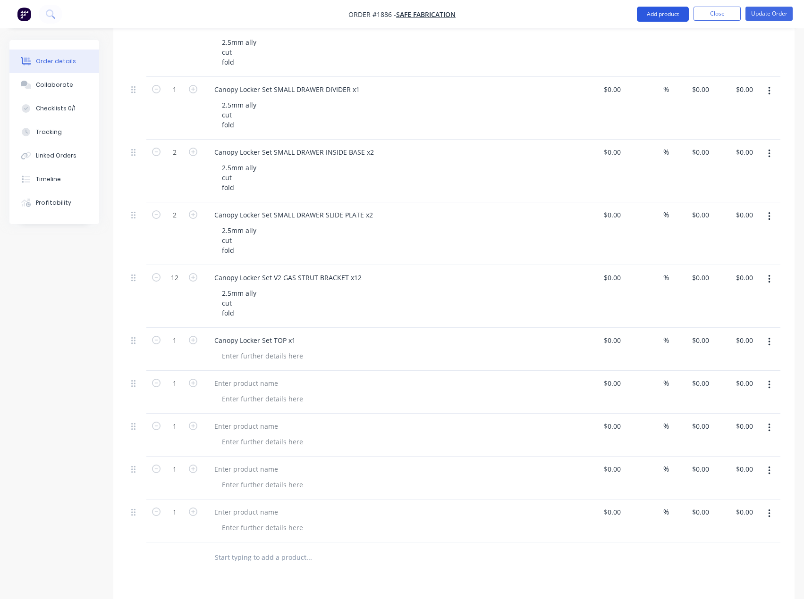
click at [670, 18] on button "Add product" at bounding box center [663, 14] width 52 height 15
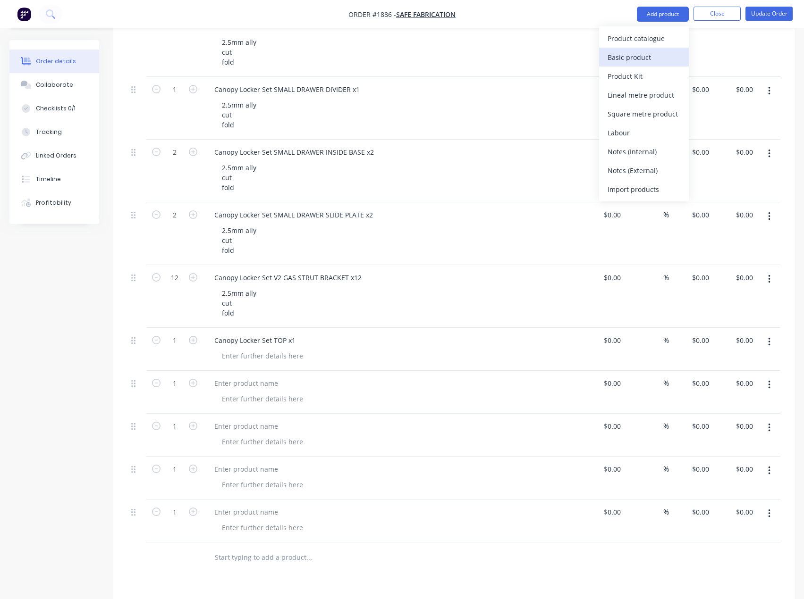
click at [644, 63] on div "Basic product" at bounding box center [643, 57] width 73 height 14
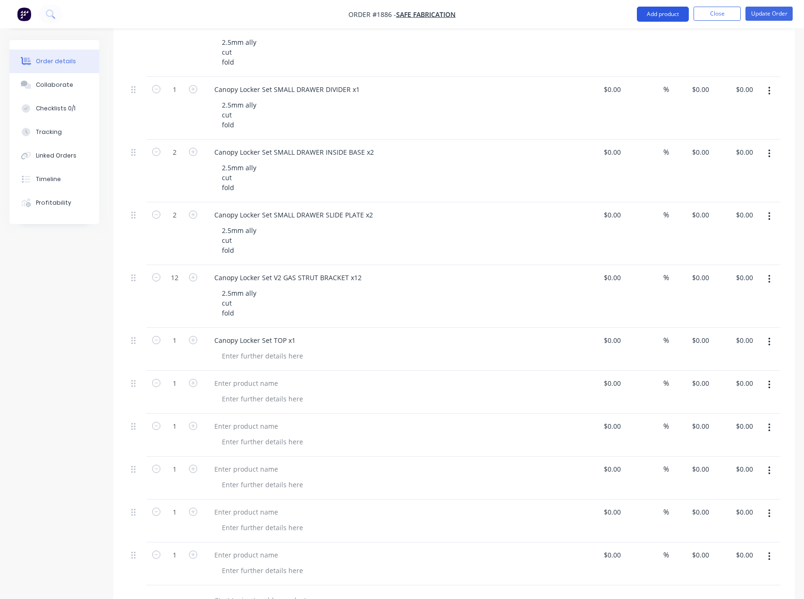
click at [664, 17] on button "Add product" at bounding box center [663, 14] width 52 height 15
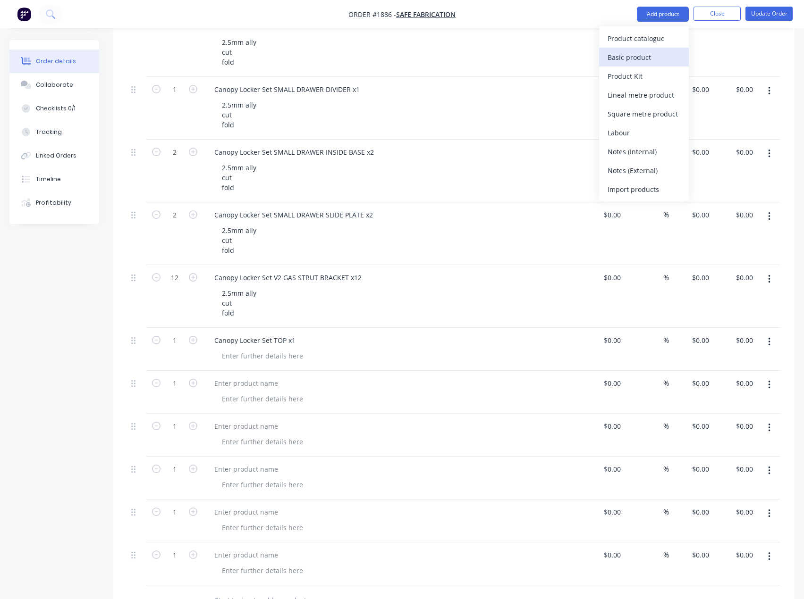
click at [636, 59] on div "Basic product" at bounding box center [643, 57] width 73 height 14
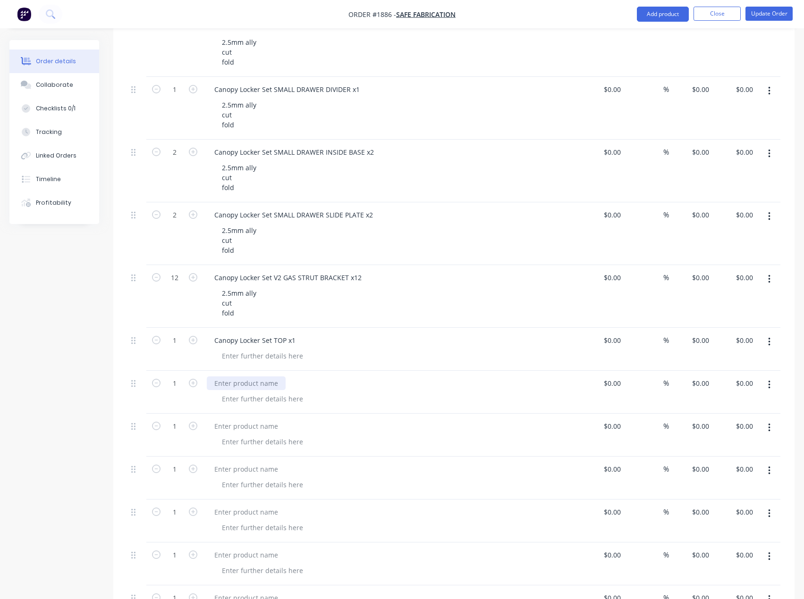
click at [236, 380] on div at bounding box center [246, 384] width 79 height 14
paste div
click at [255, 429] on div at bounding box center [246, 427] width 79 height 14
paste div
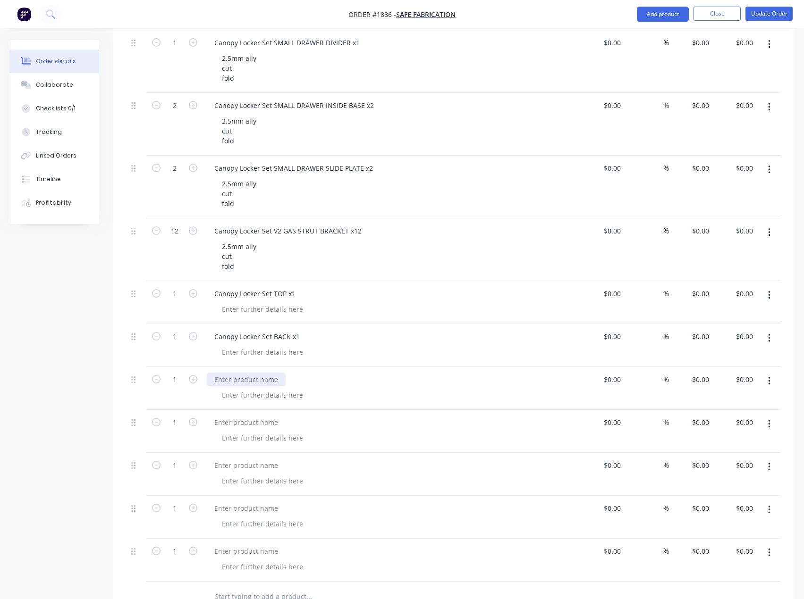
scroll to position [386, 0]
drag, startPoint x: 255, startPoint y: 381, endPoint x: 65, endPoint y: 375, distance: 190.3
click at [255, 381] on div at bounding box center [246, 379] width 79 height 14
click at [266, 426] on div at bounding box center [246, 422] width 79 height 14
paste div
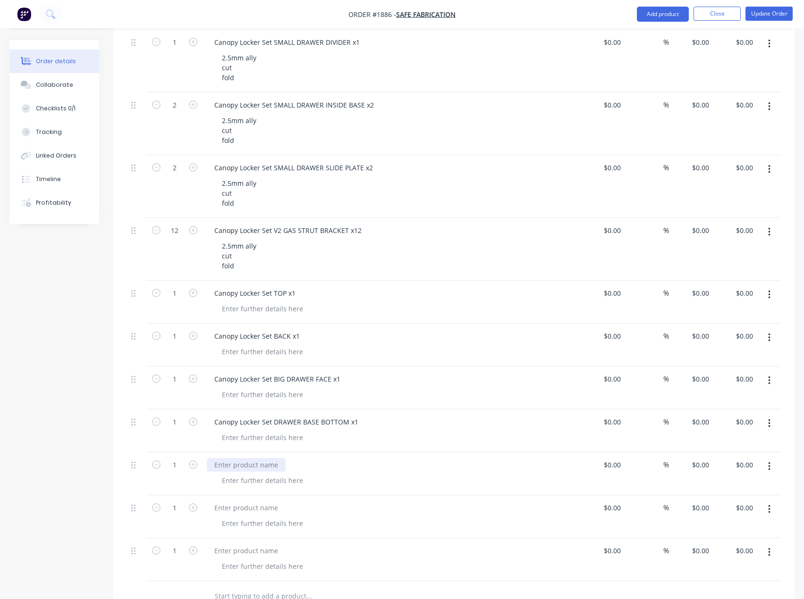
drag, startPoint x: 239, startPoint y: 463, endPoint x: 142, endPoint y: 447, distance: 98.0
click at [239, 462] on div at bounding box center [246, 465] width 79 height 14
paste div
drag, startPoint x: 220, startPoint y: 506, endPoint x: 13, endPoint y: 462, distance: 211.2
click at [220, 506] on div at bounding box center [246, 508] width 79 height 14
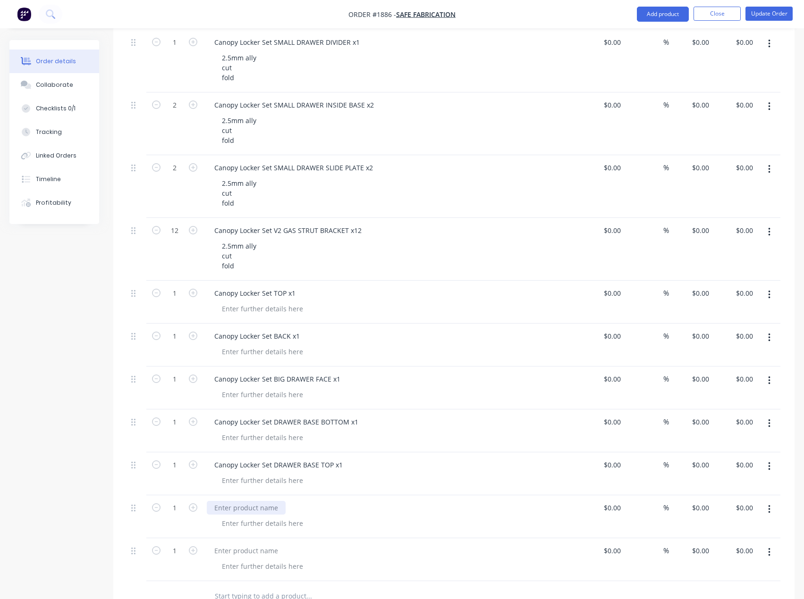
paste div
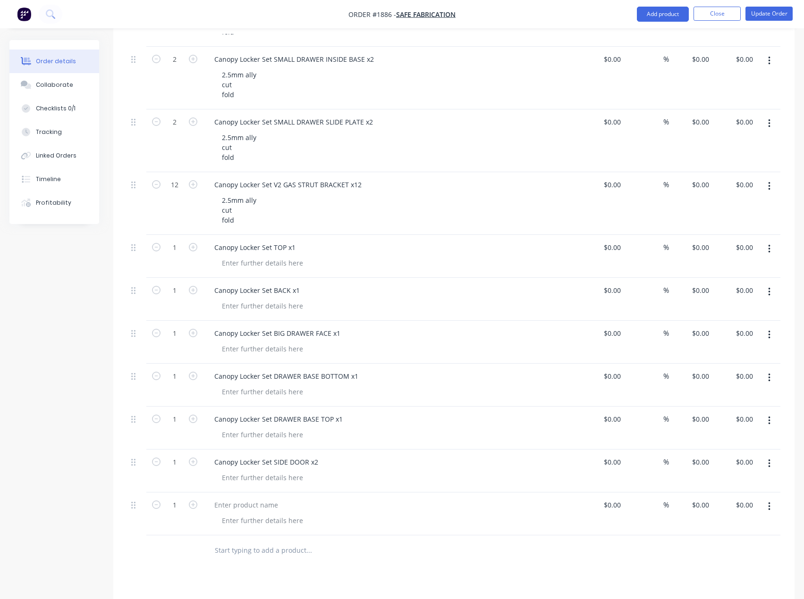
scroll to position [433, 0]
click at [269, 499] on div at bounding box center [246, 504] width 79 height 14
paste div
click at [322, 557] on input "text" at bounding box center [308, 549] width 189 height 19
